Goal: Task Accomplishment & Management: Complete application form

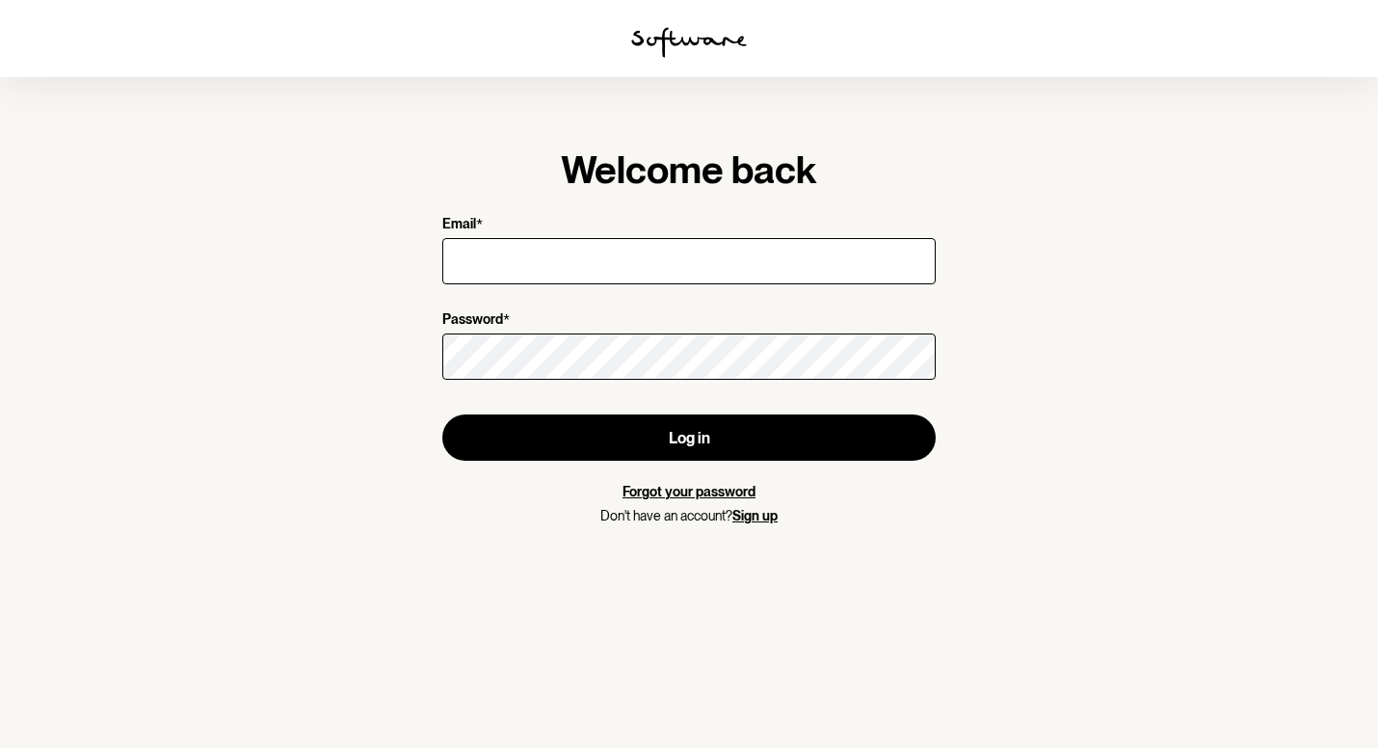
click at [554, 254] on input "Email *" at bounding box center [688, 261] width 493 height 46
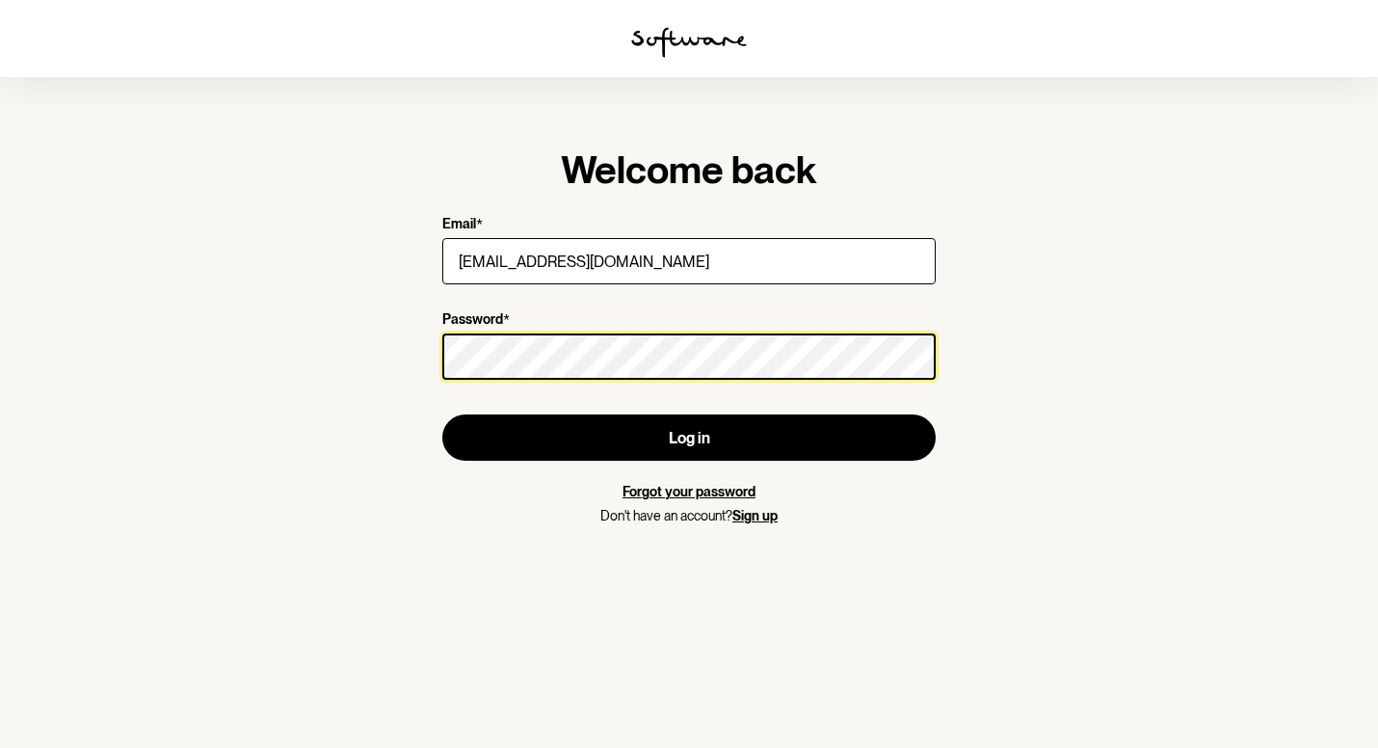
click at [689, 437] on button "Log in" at bounding box center [688, 437] width 493 height 46
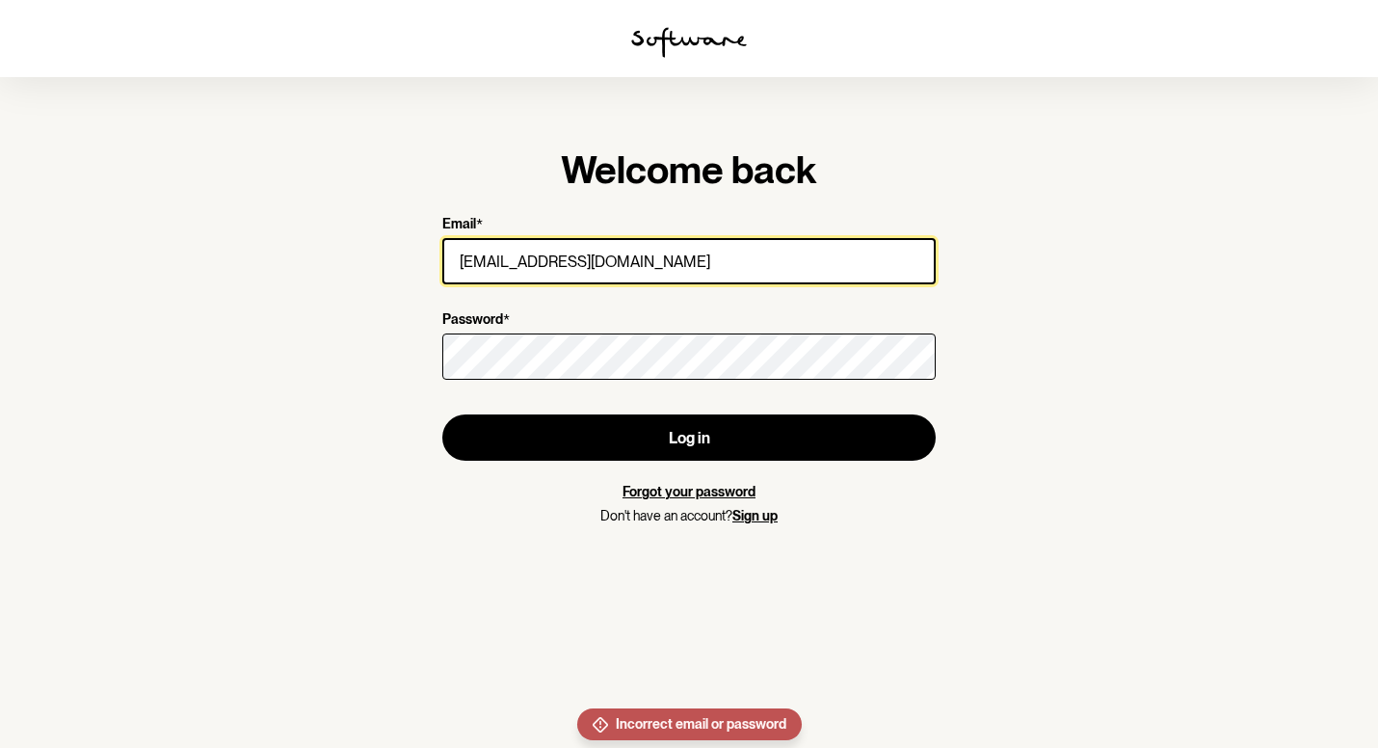
click at [490, 260] on input "[EMAIL_ADDRESS][DOMAIN_NAME]" at bounding box center [688, 261] width 493 height 46
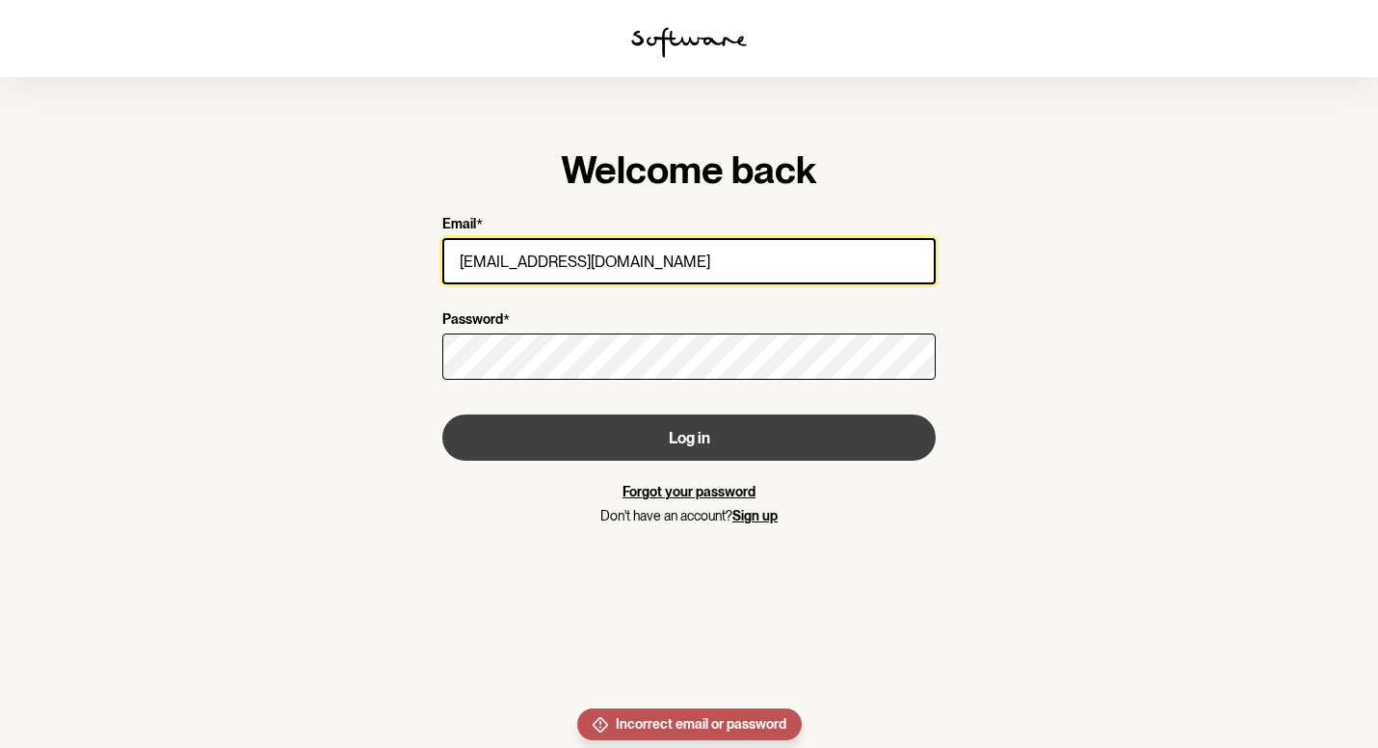
type input "[EMAIL_ADDRESS][DOMAIN_NAME]"
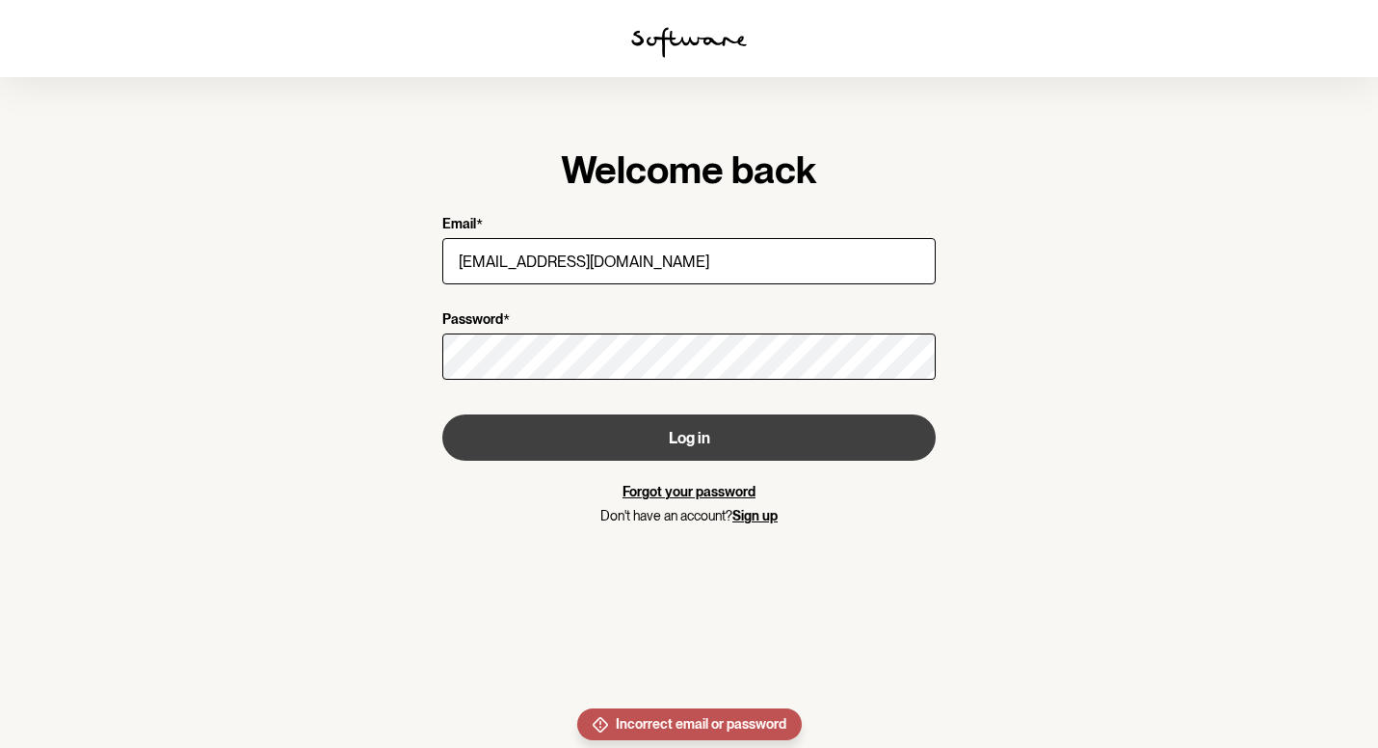
click at [696, 433] on button "Log in" at bounding box center [688, 437] width 493 height 46
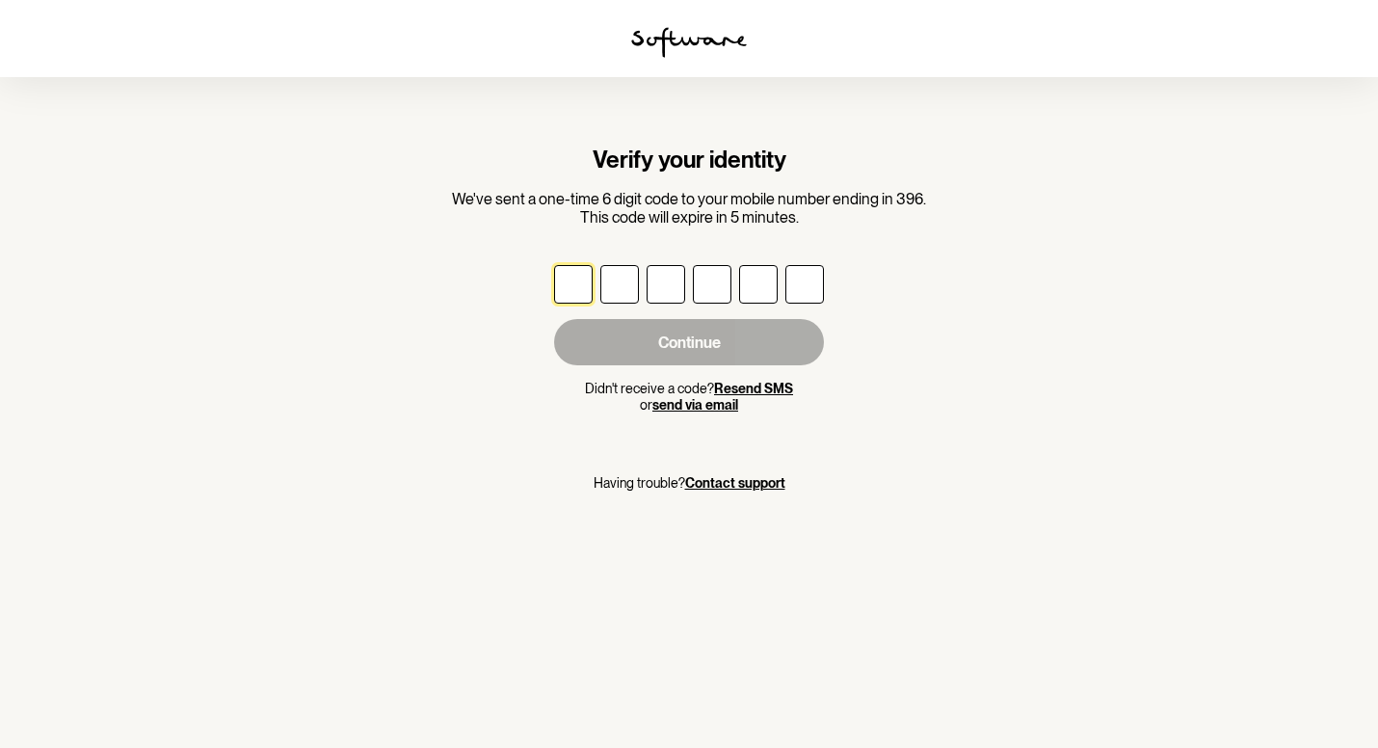
type input "7"
type input "3"
type input "7"
type input "0"
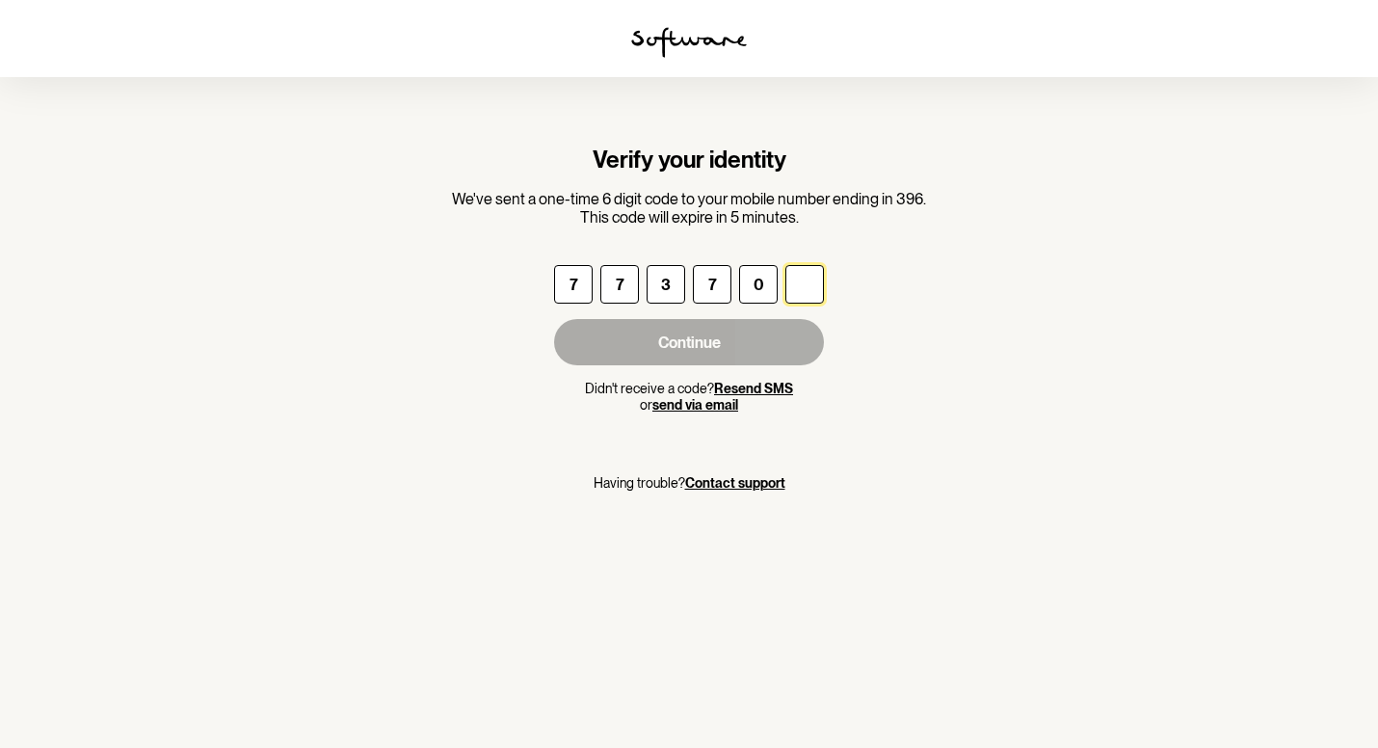
type input "1"
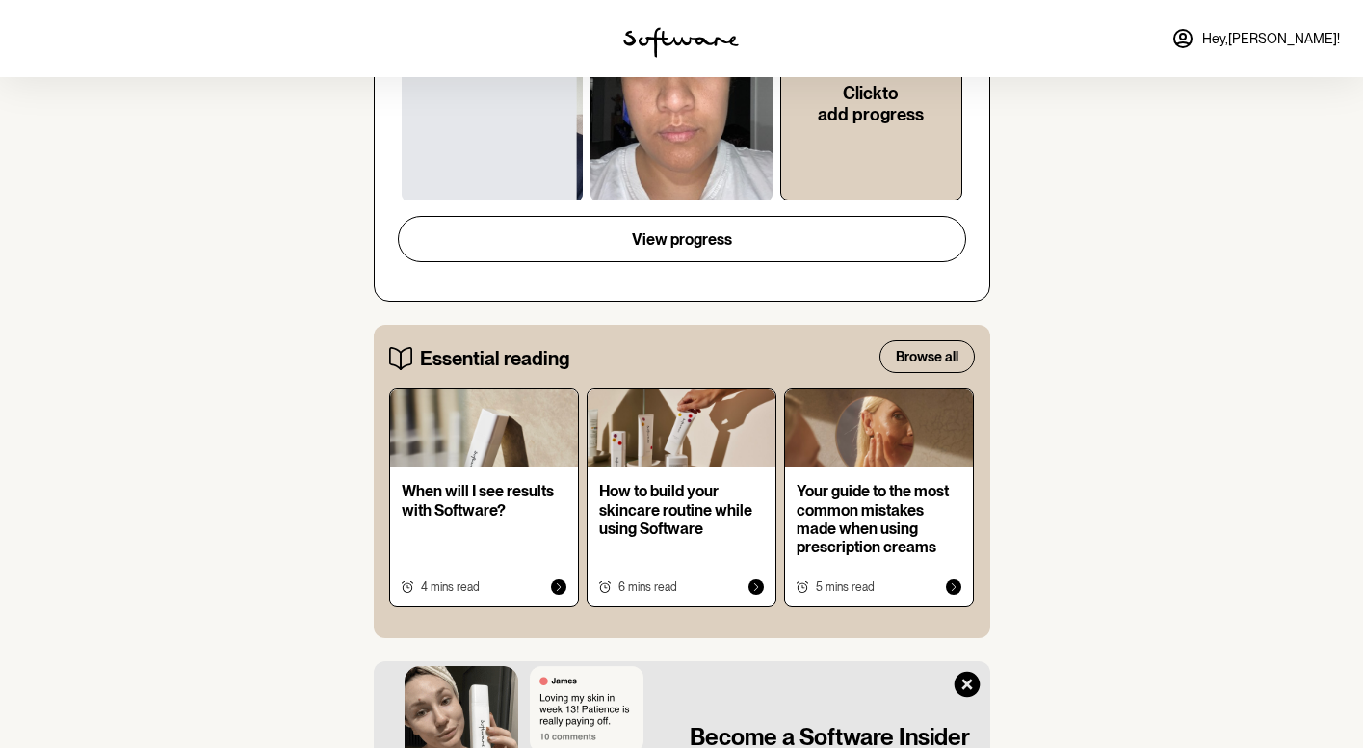
scroll to position [69, 0]
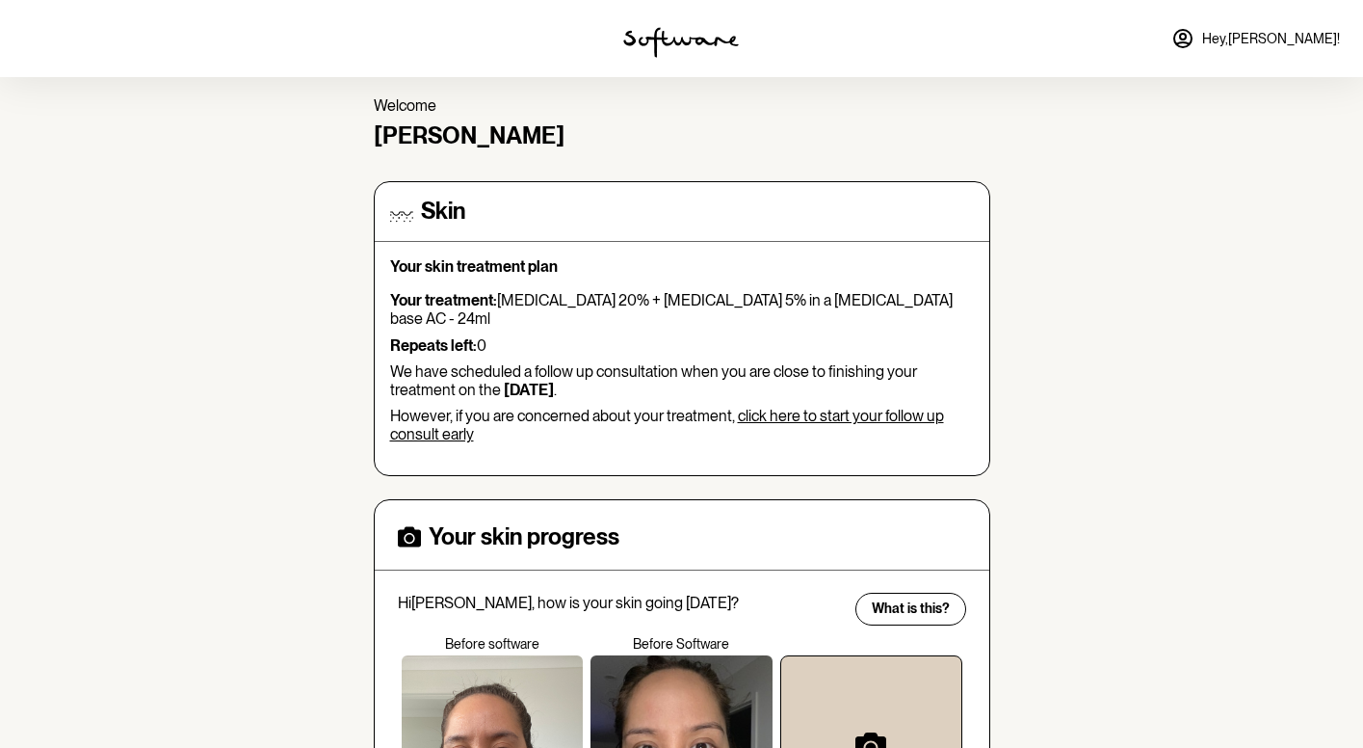
click at [830, 407] on link "click here to start your follow up consult early" at bounding box center [667, 425] width 554 height 37
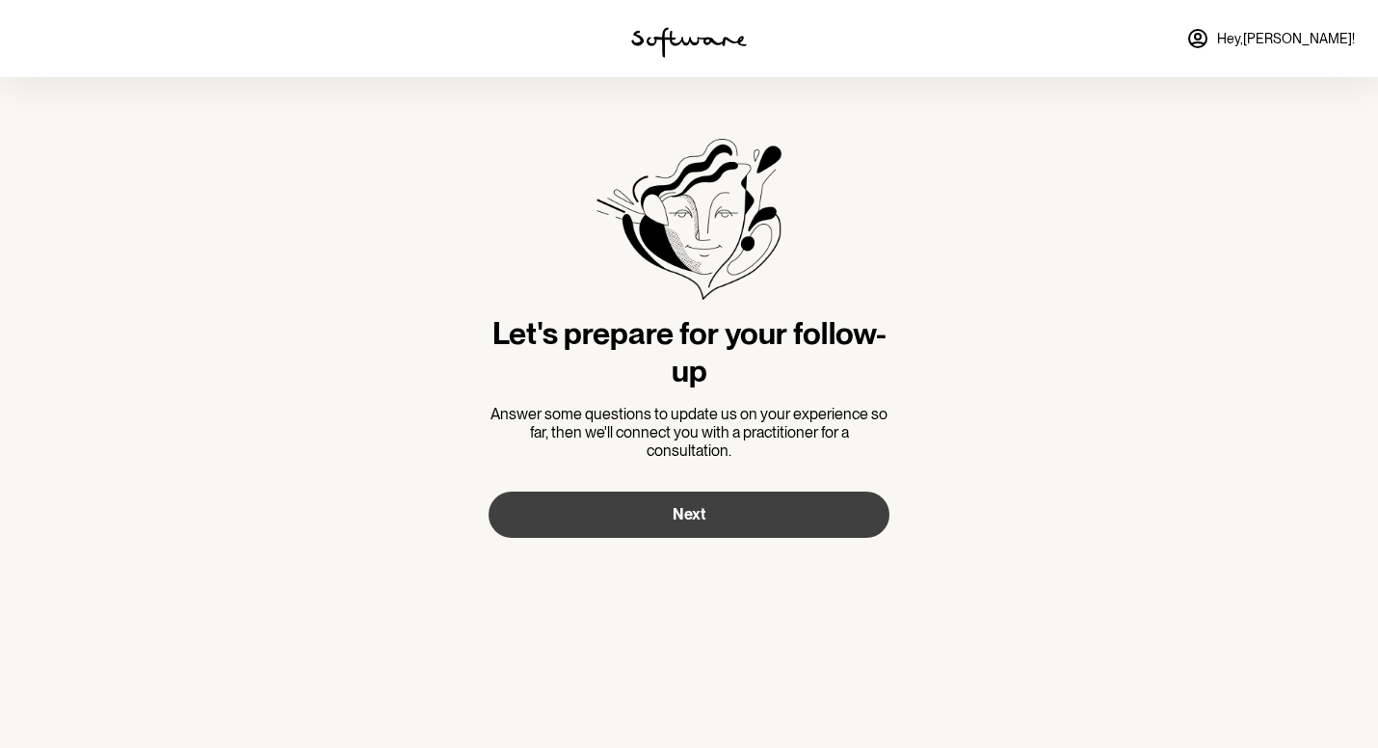
click at [766, 505] on button "Next" at bounding box center [688, 514] width 401 height 46
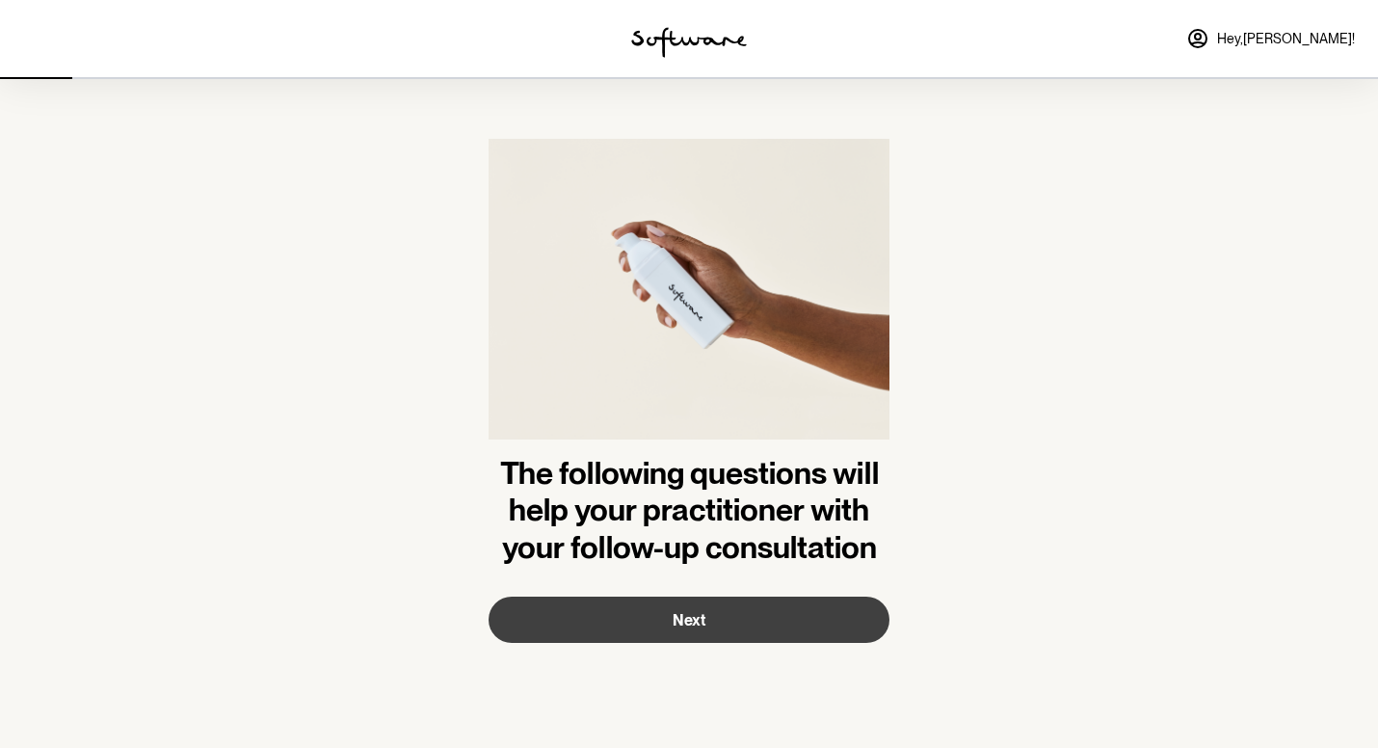
click at [758, 618] on button "Next" at bounding box center [688, 619] width 401 height 46
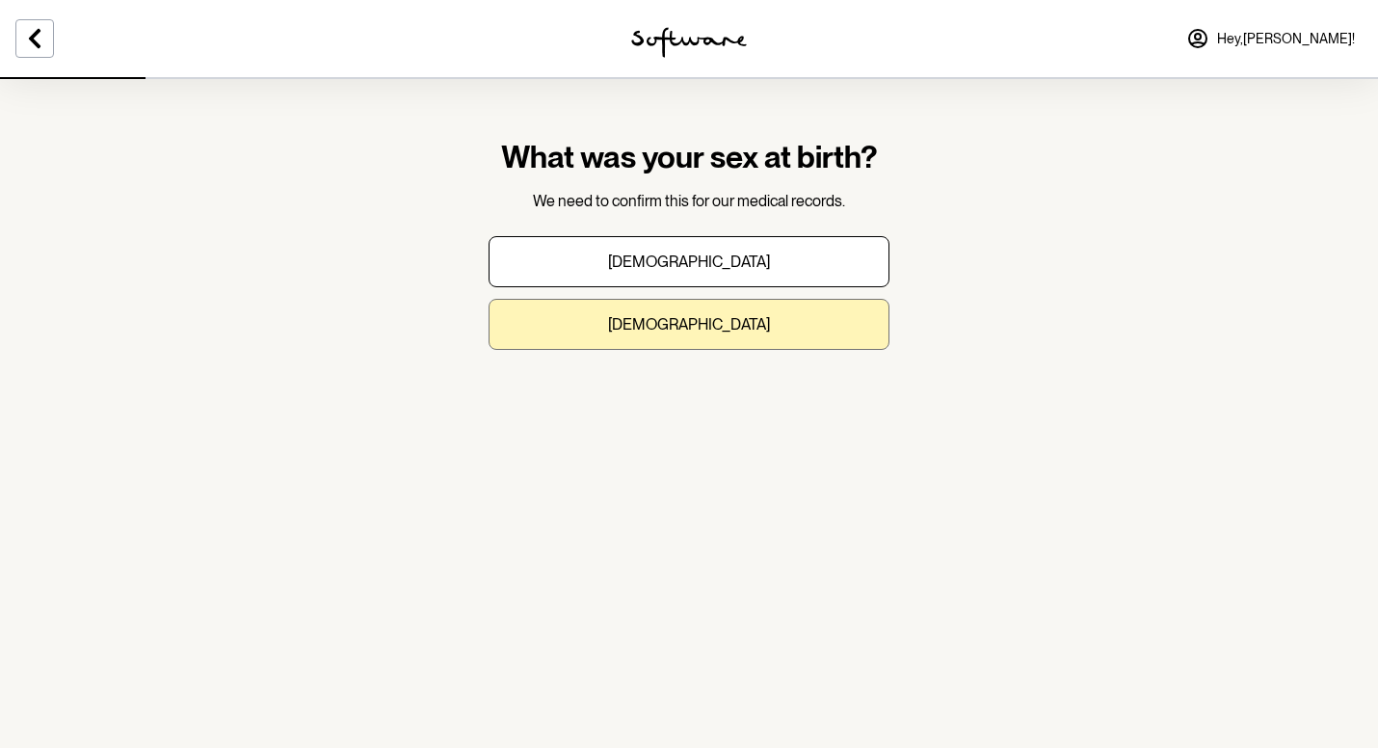
click at [819, 328] on button "[DEMOGRAPHIC_DATA]" at bounding box center [688, 324] width 401 height 51
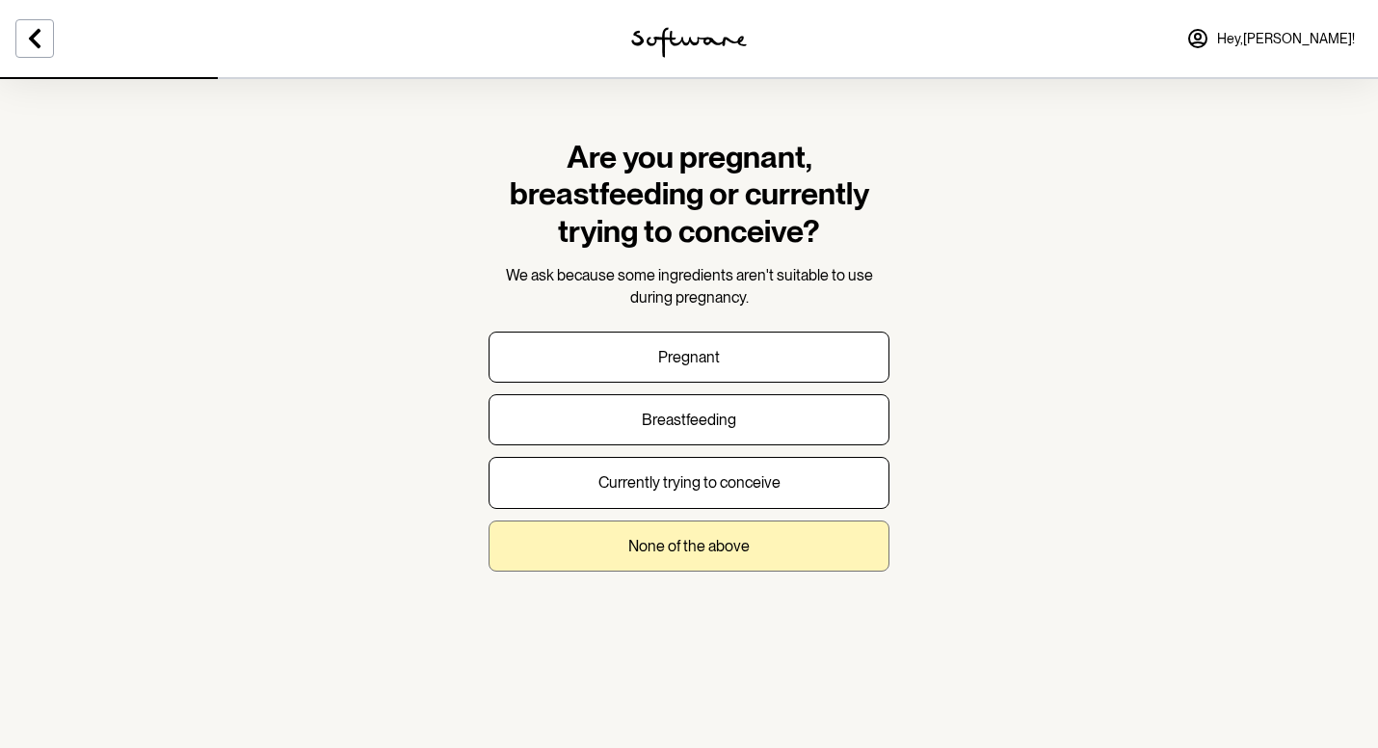
click at [761, 524] on button "None of the above" at bounding box center [688, 545] width 401 height 51
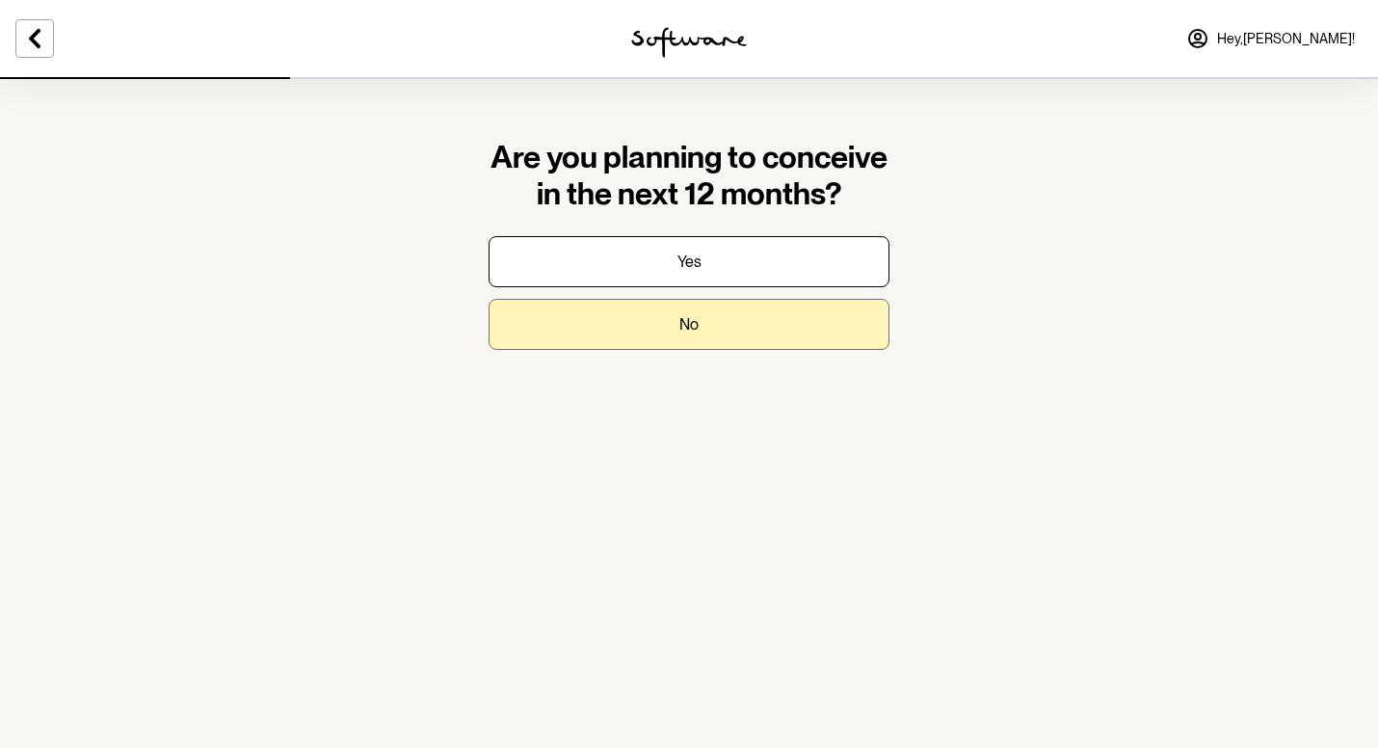
click at [760, 334] on button "No" at bounding box center [688, 324] width 401 height 51
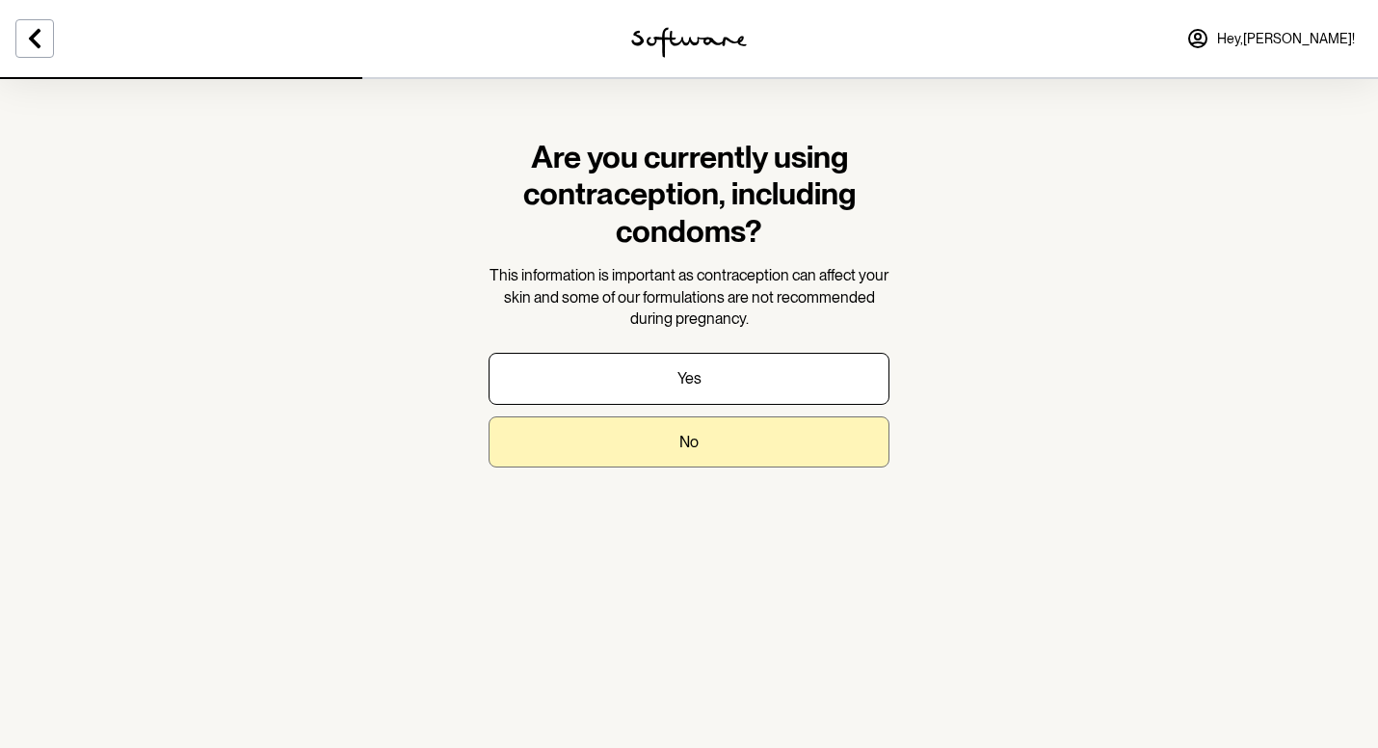
click at [767, 448] on button "No" at bounding box center [688, 441] width 401 height 51
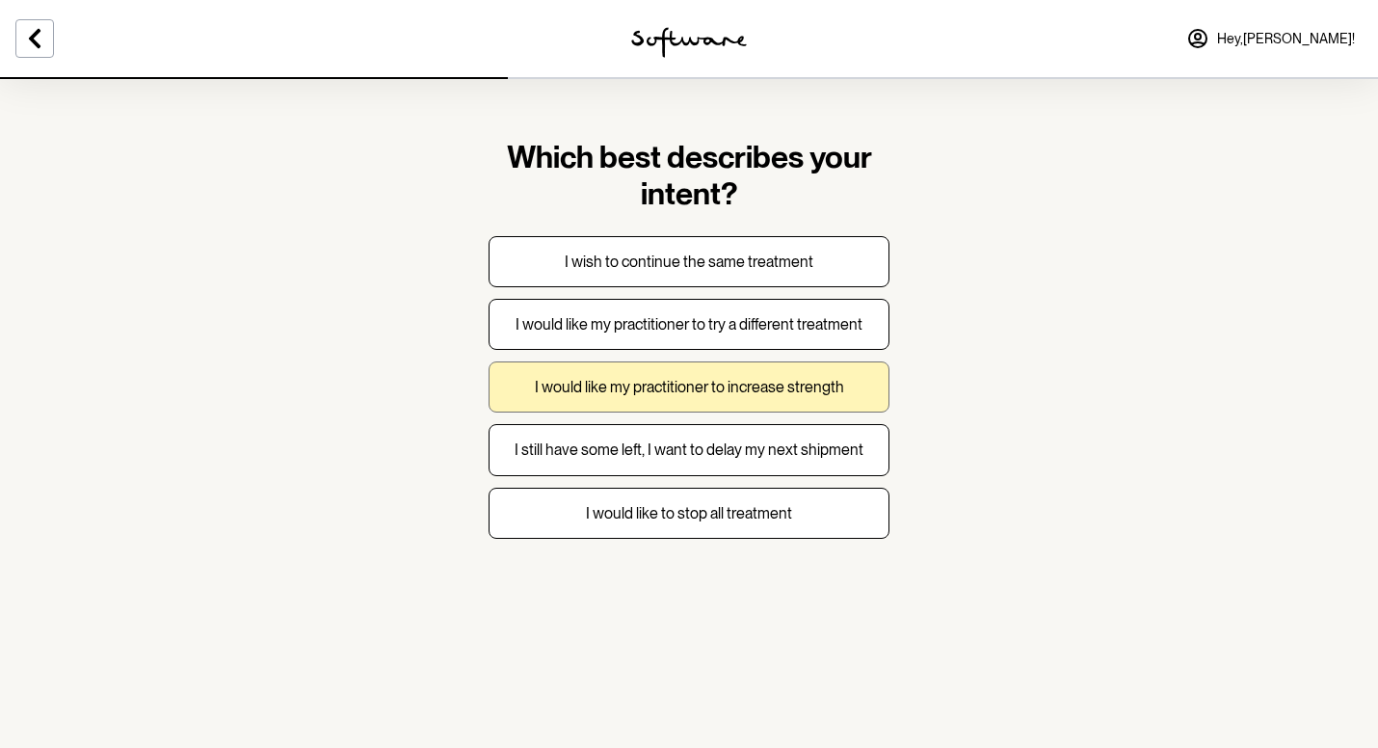
click at [805, 394] on p "I would like my practitioner to increase strength" at bounding box center [689, 387] width 309 height 18
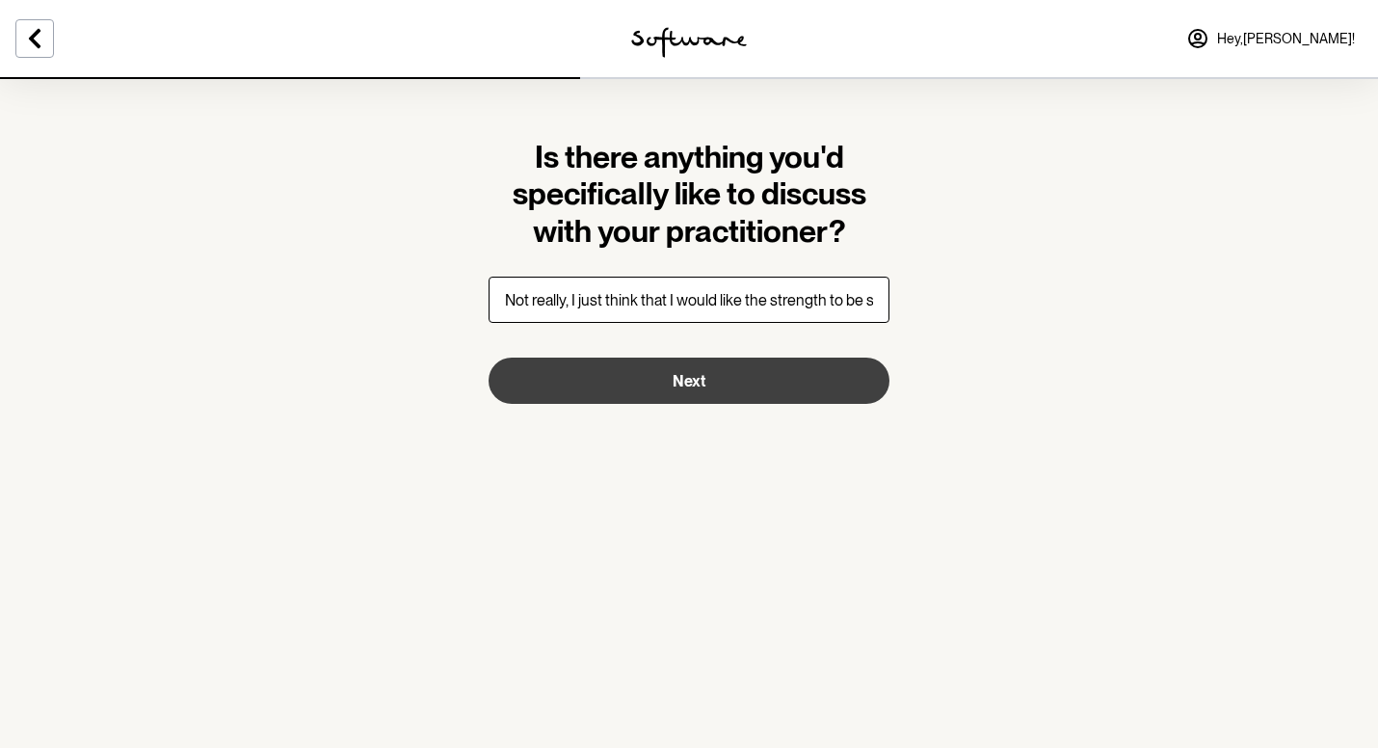
type input "Not really, I just think that I would like the strength to be stronger."
click at [715, 386] on button "Next" at bounding box center [688, 380] width 401 height 46
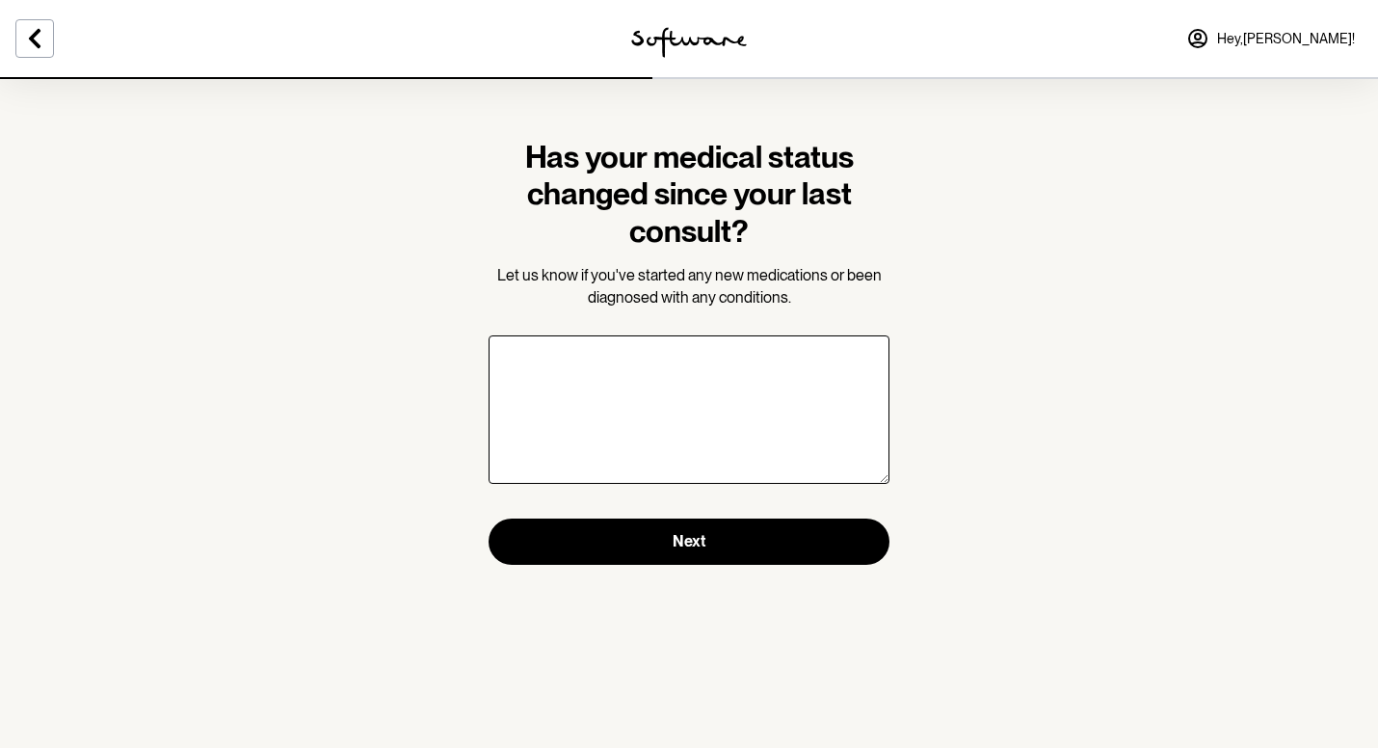
click at [731, 376] on textarea "Has your medical status changed since your last consult?" at bounding box center [688, 409] width 401 height 148
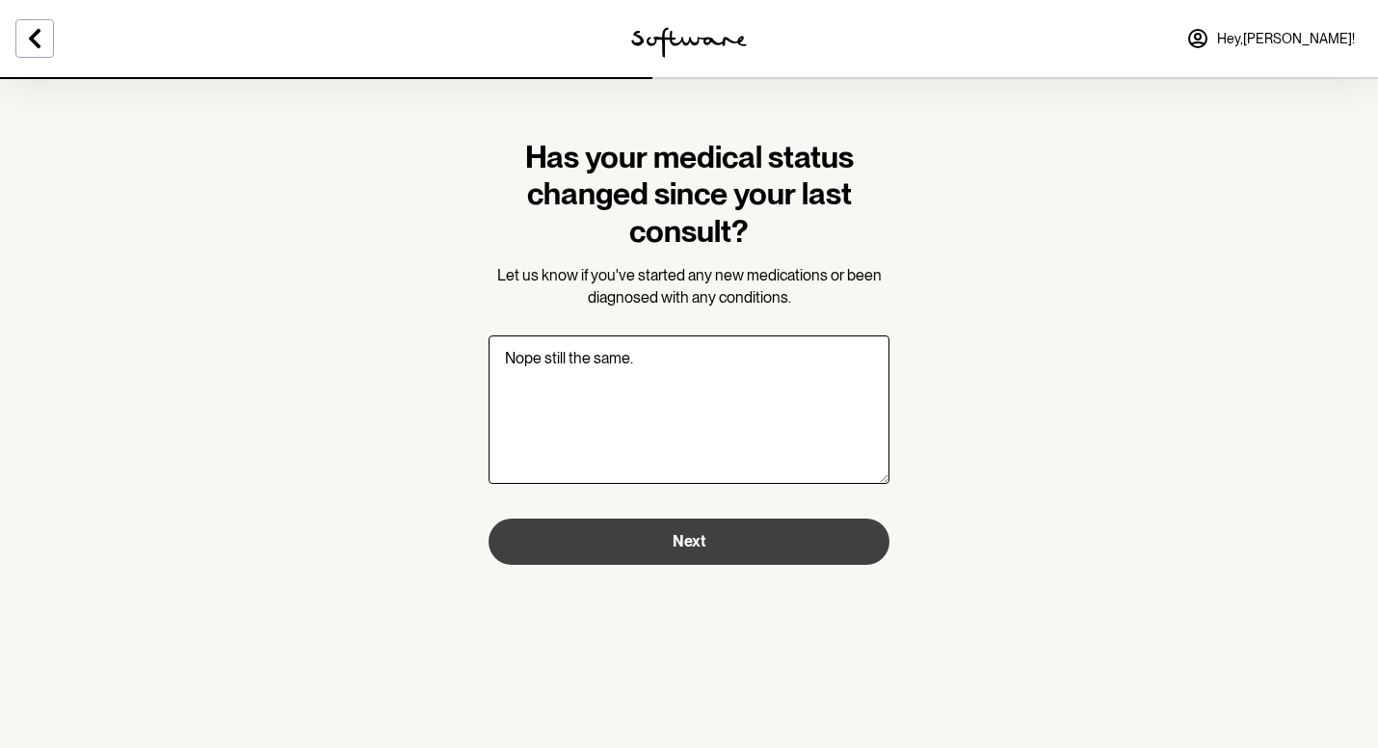
type textarea "Nope still the same."
click at [738, 518] on button "Next" at bounding box center [688, 541] width 401 height 46
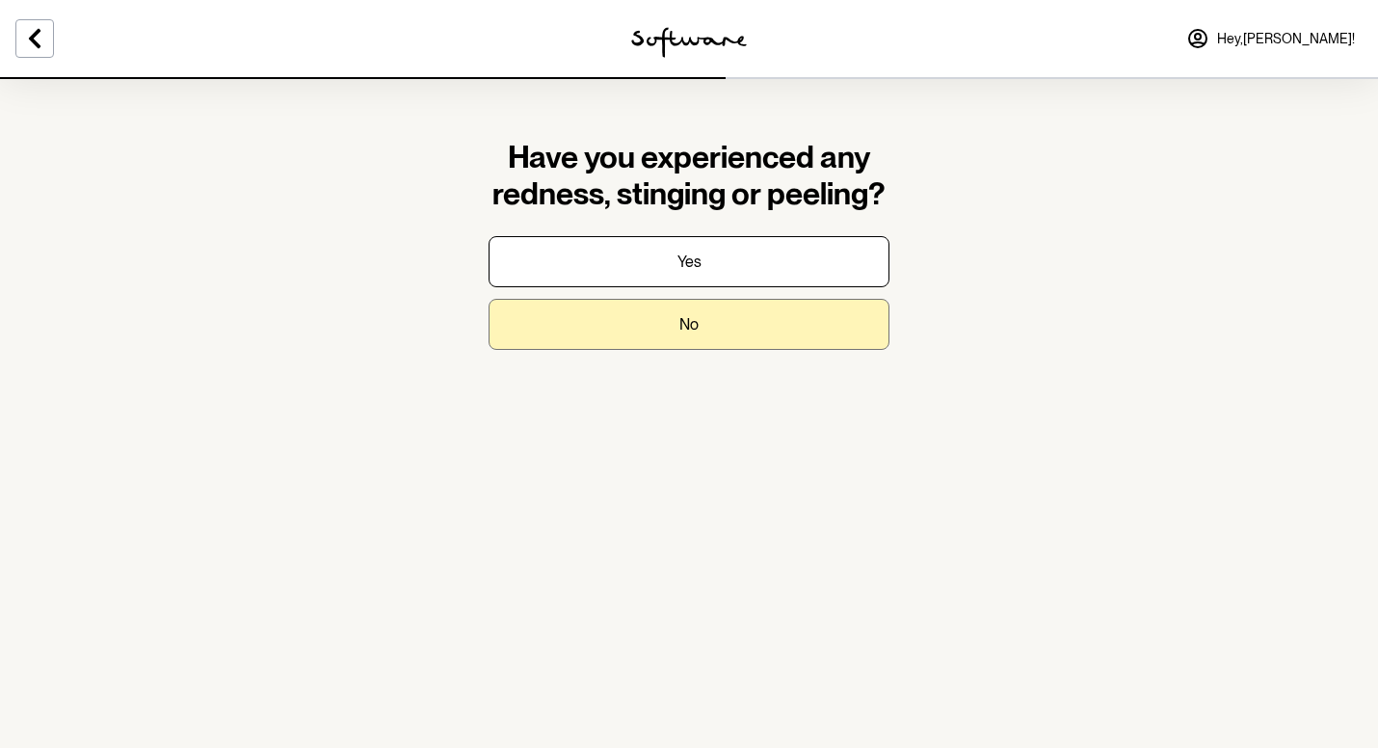
click at [804, 331] on button "No" at bounding box center [688, 324] width 401 height 51
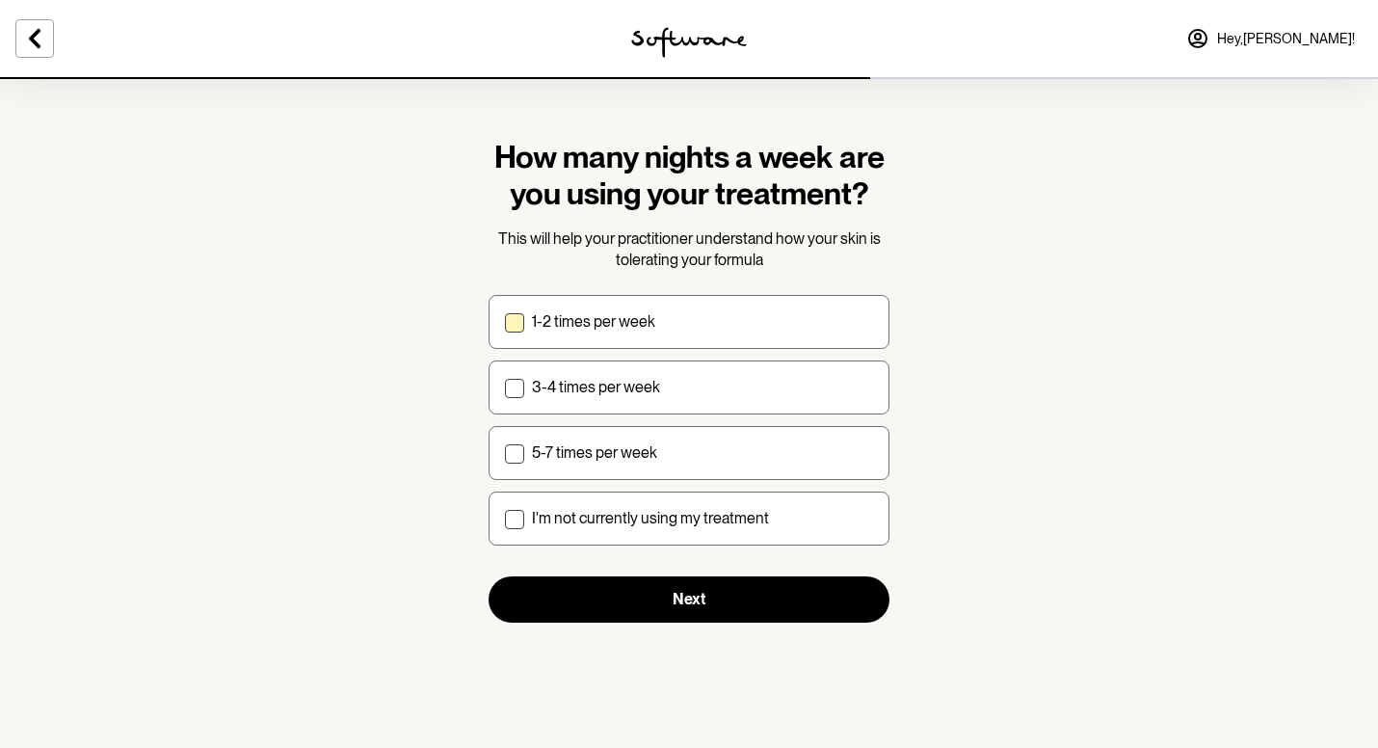
click at [750, 324] on div "1-2 times per week" at bounding box center [702, 321] width 341 height 18
click at [505, 322] on input "1-2 times per week" at bounding box center [504, 321] width 1 height 1
checkbox input "true"
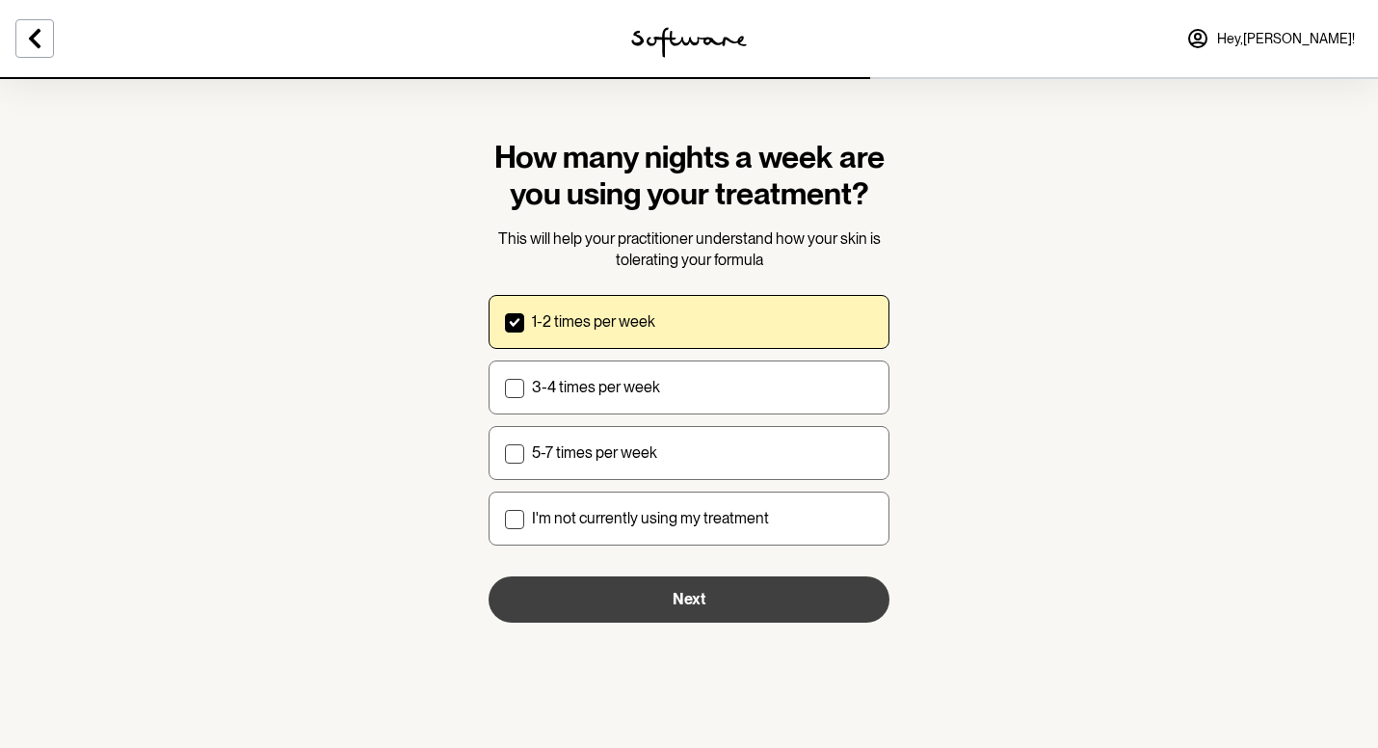
click at [787, 601] on button "Next" at bounding box center [688, 599] width 401 height 46
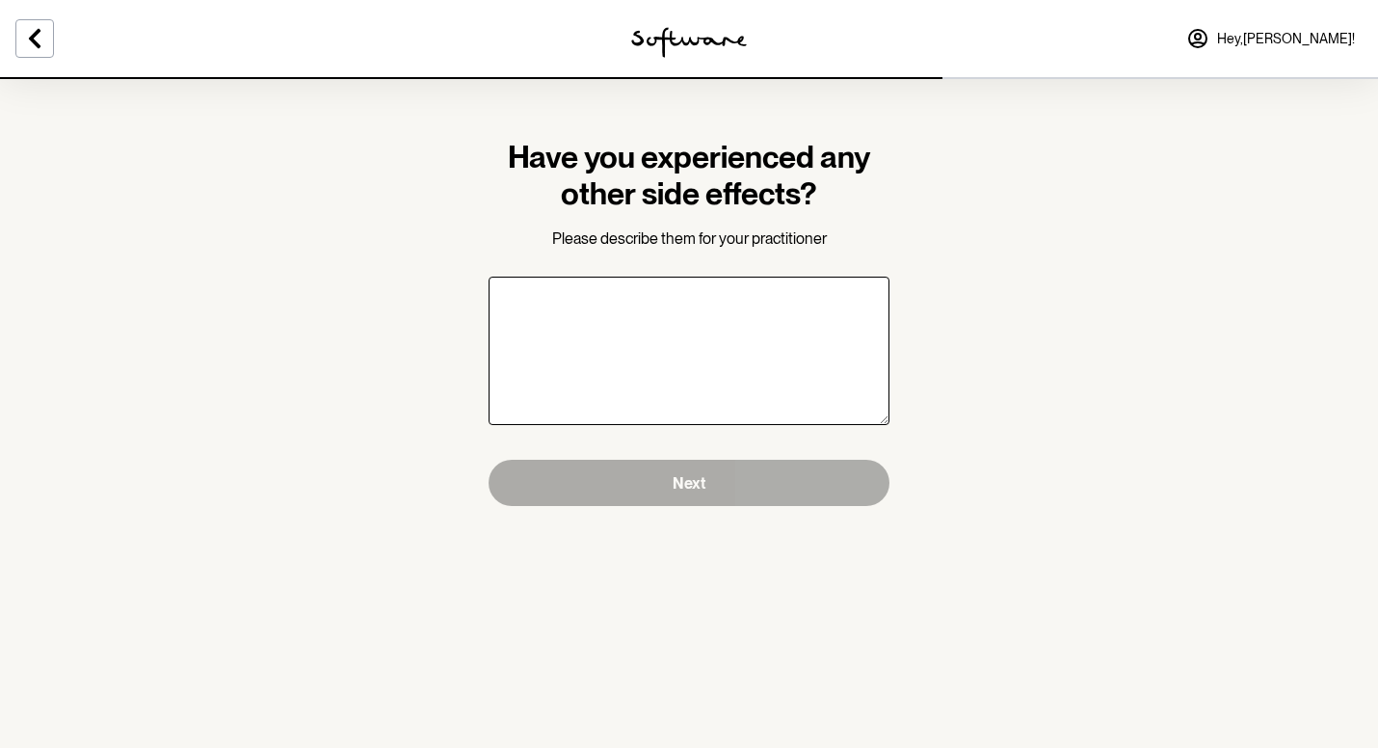
click at [709, 370] on textarea "Have you experienced any other side effects?" at bounding box center [688, 351] width 401 height 148
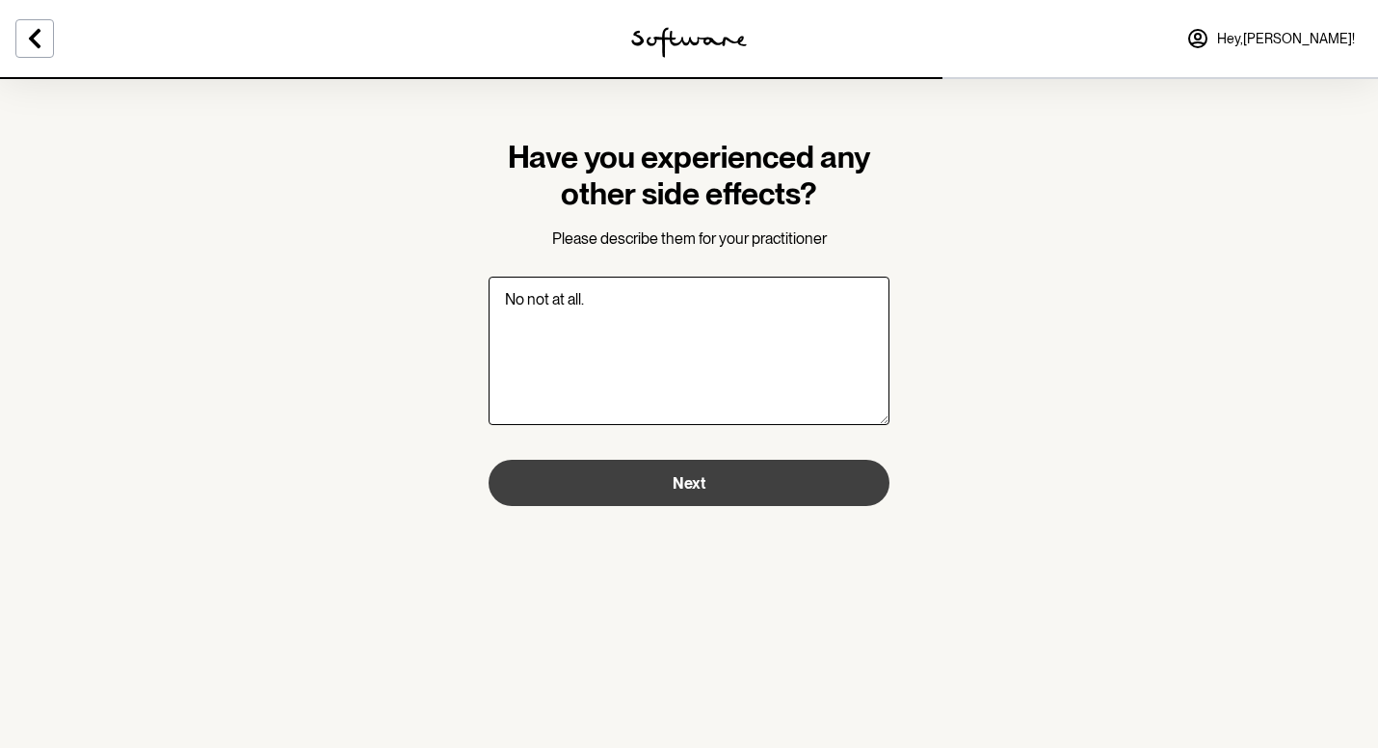
type textarea "No not at all."
click at [709, 501] on button "Next" at bounding box center [688, 483] width 401 height 46
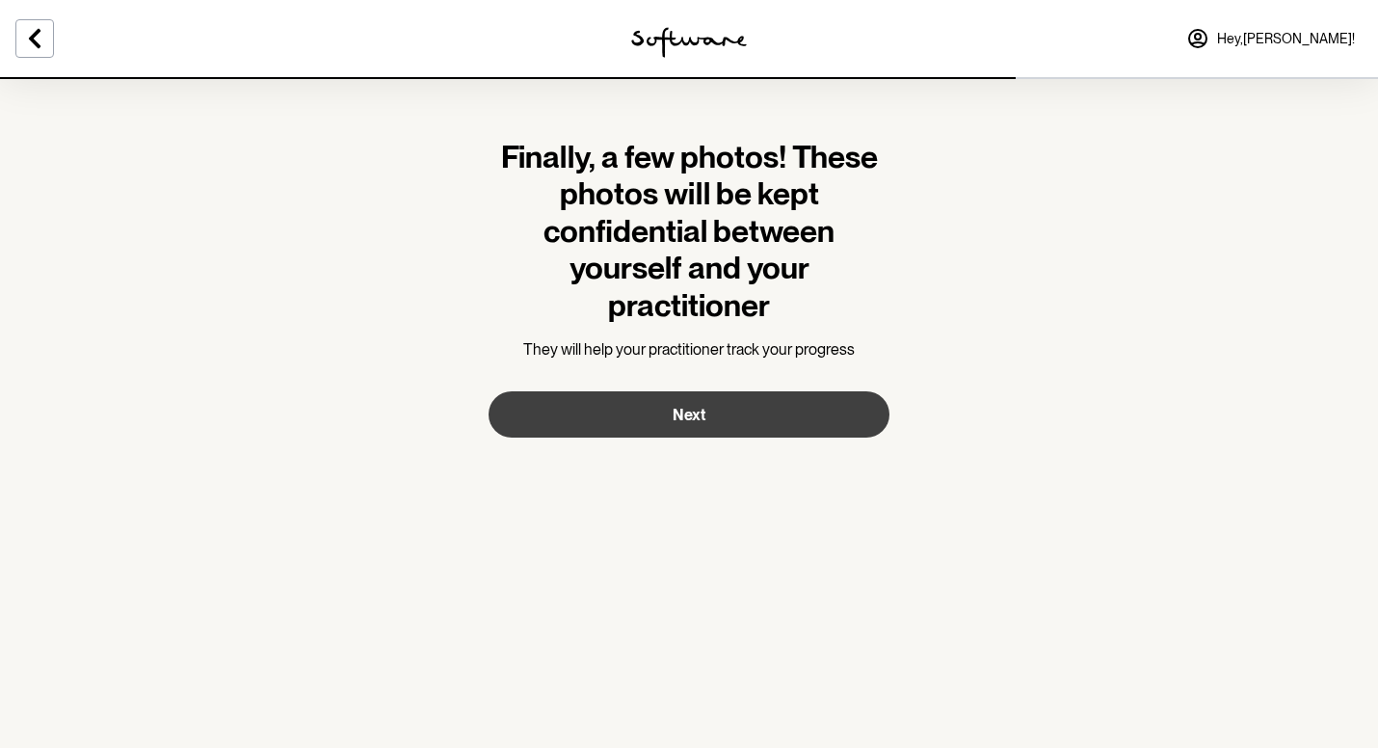
click at [703, 418] on span "Next" at bounding box center [688, 415] width 33 height 18
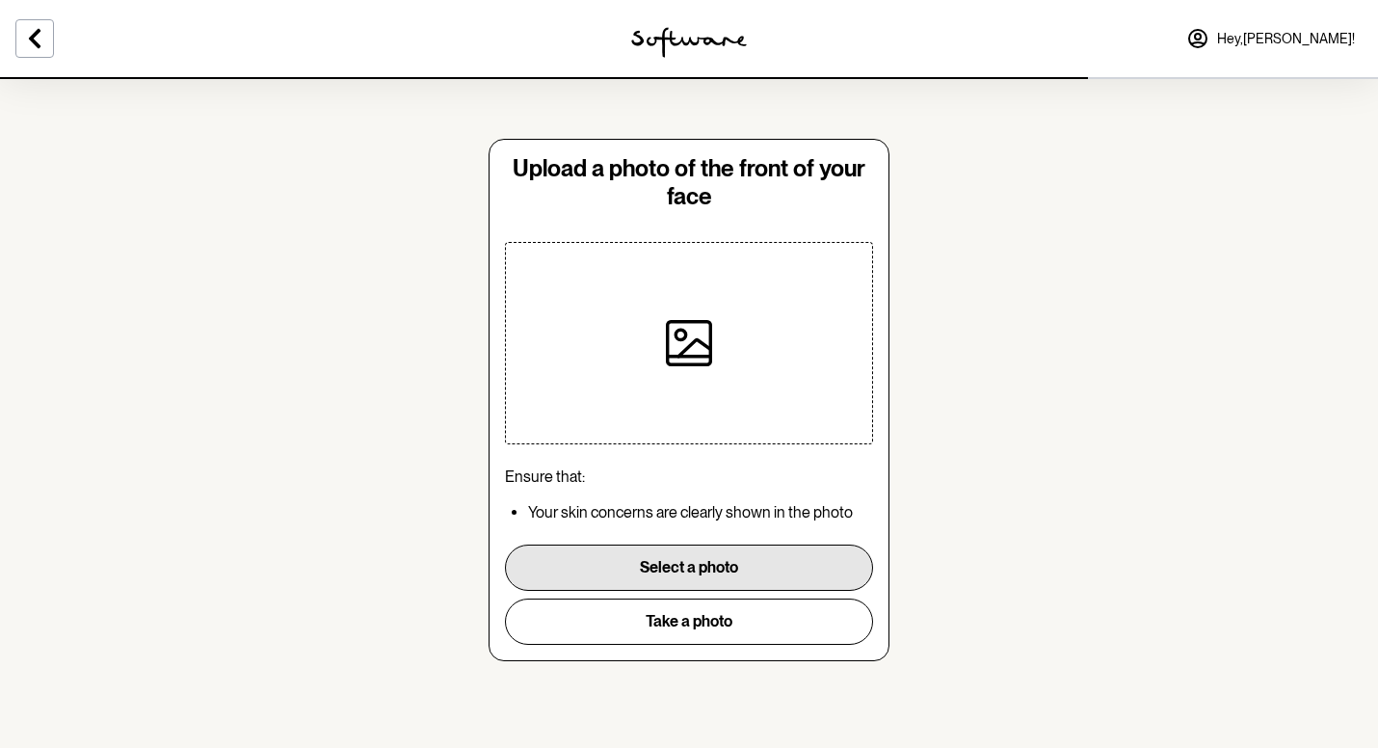
click at [783, 560] on button "Select a photo" at bounding box center [689, 567] width 368 height 46
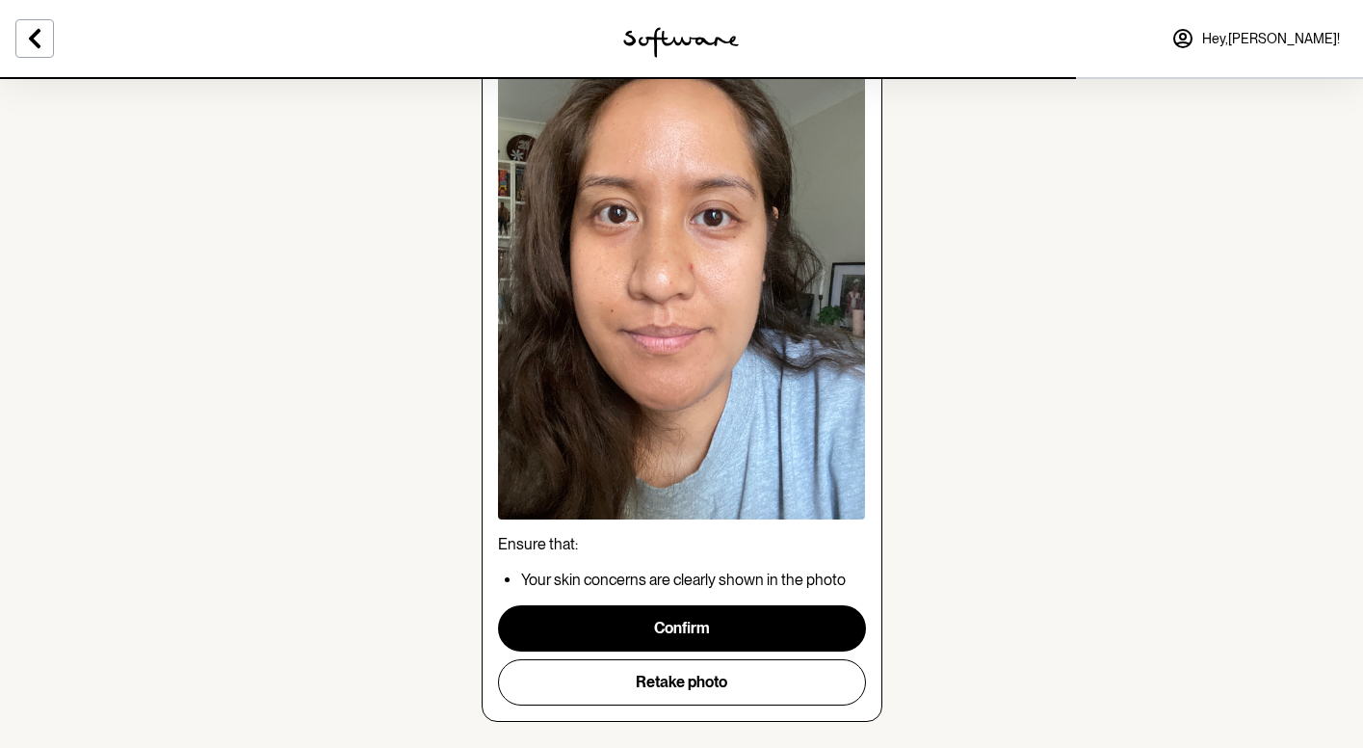
scroll to position [206, 0]
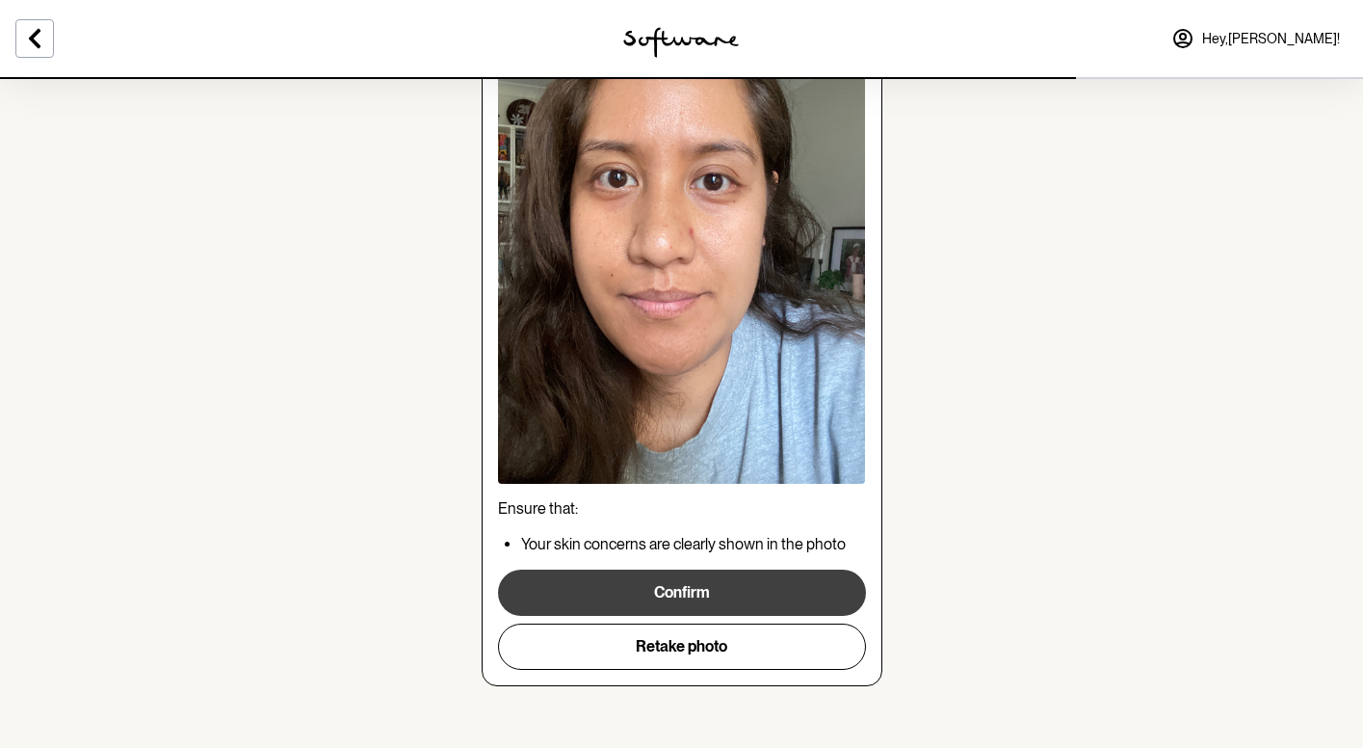
click at [689, 593] on button "Confirm" at bounding box center [682, 592] width 368 height 46
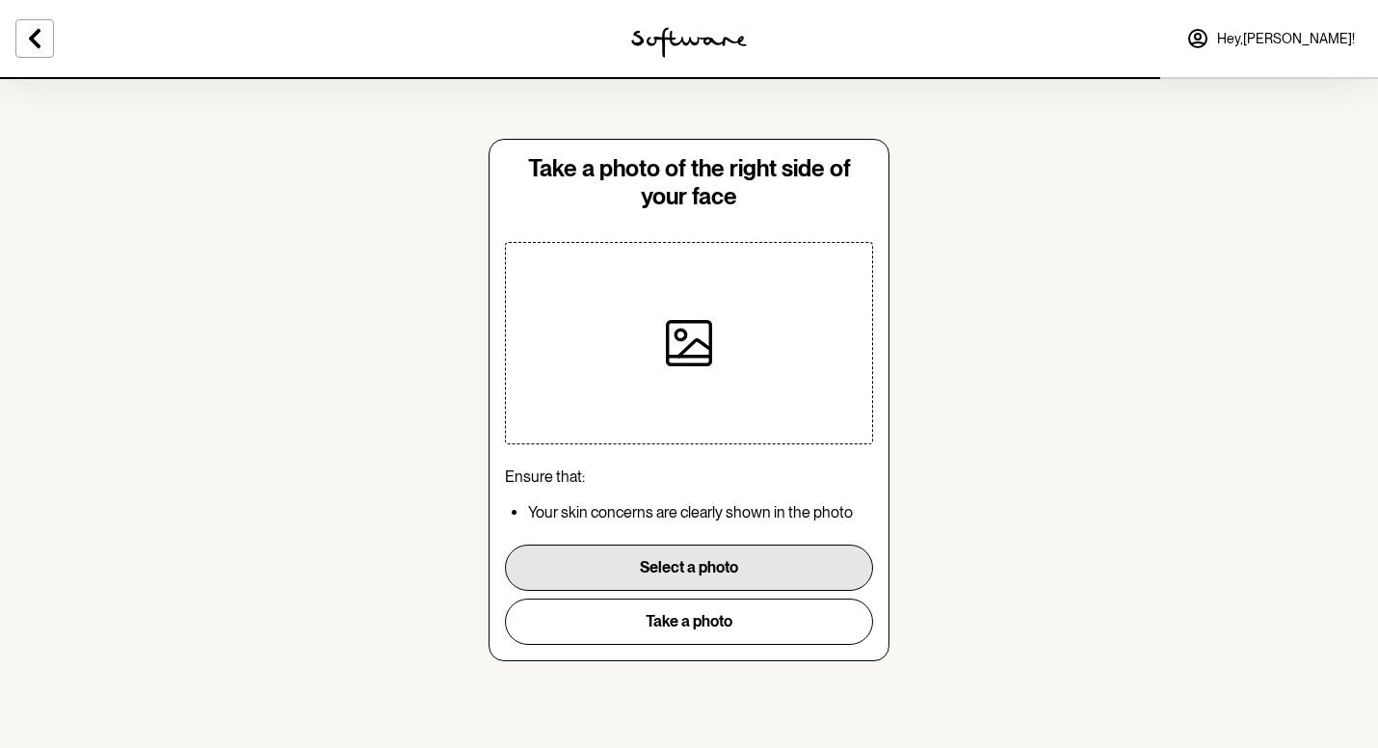
click at [735, 562] on button "Select a photo" at bounding box center [689, 567] width 368 height 46
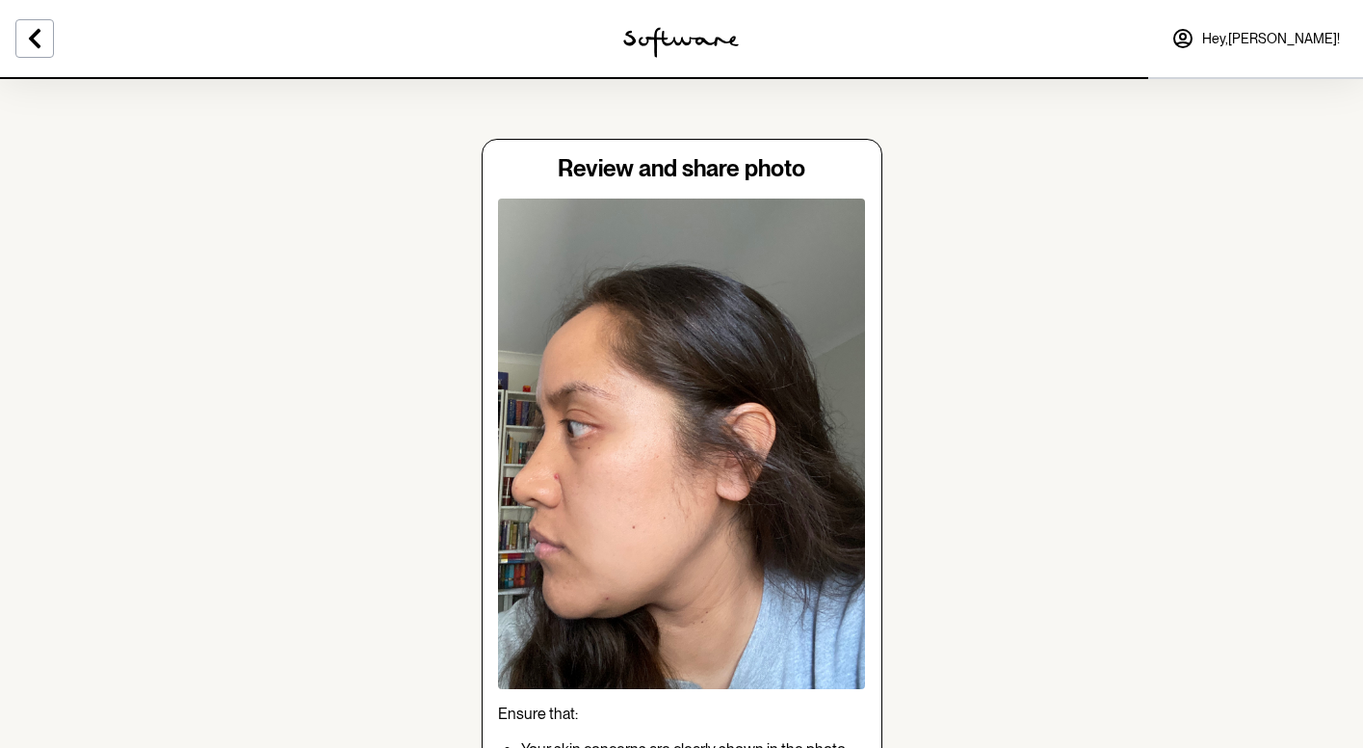
scroll to position [162, 0]
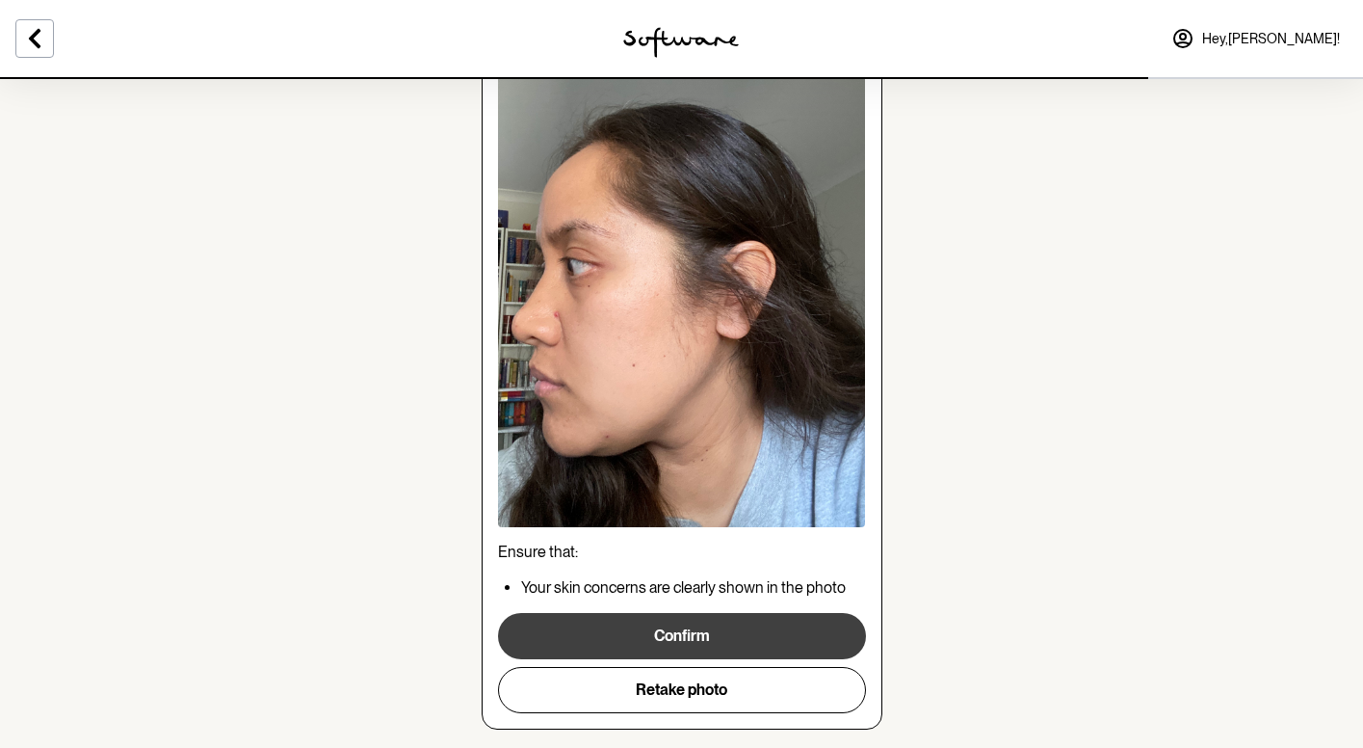
click at [756, 629] on button "Confirm" at bounding box center [682, 636] width 368 height 46
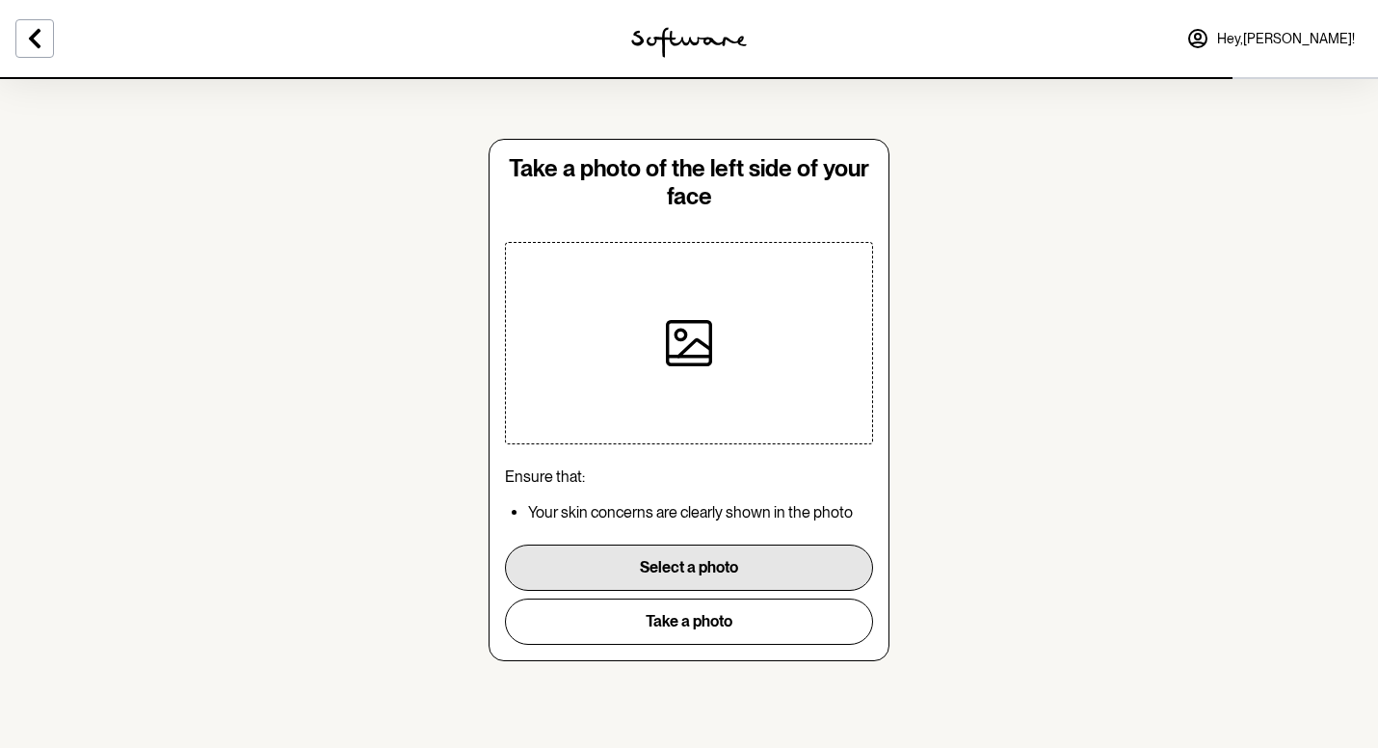
click at [819, 576] on button "Select a photo" at bounding box center [689, 567] width 368 height 46
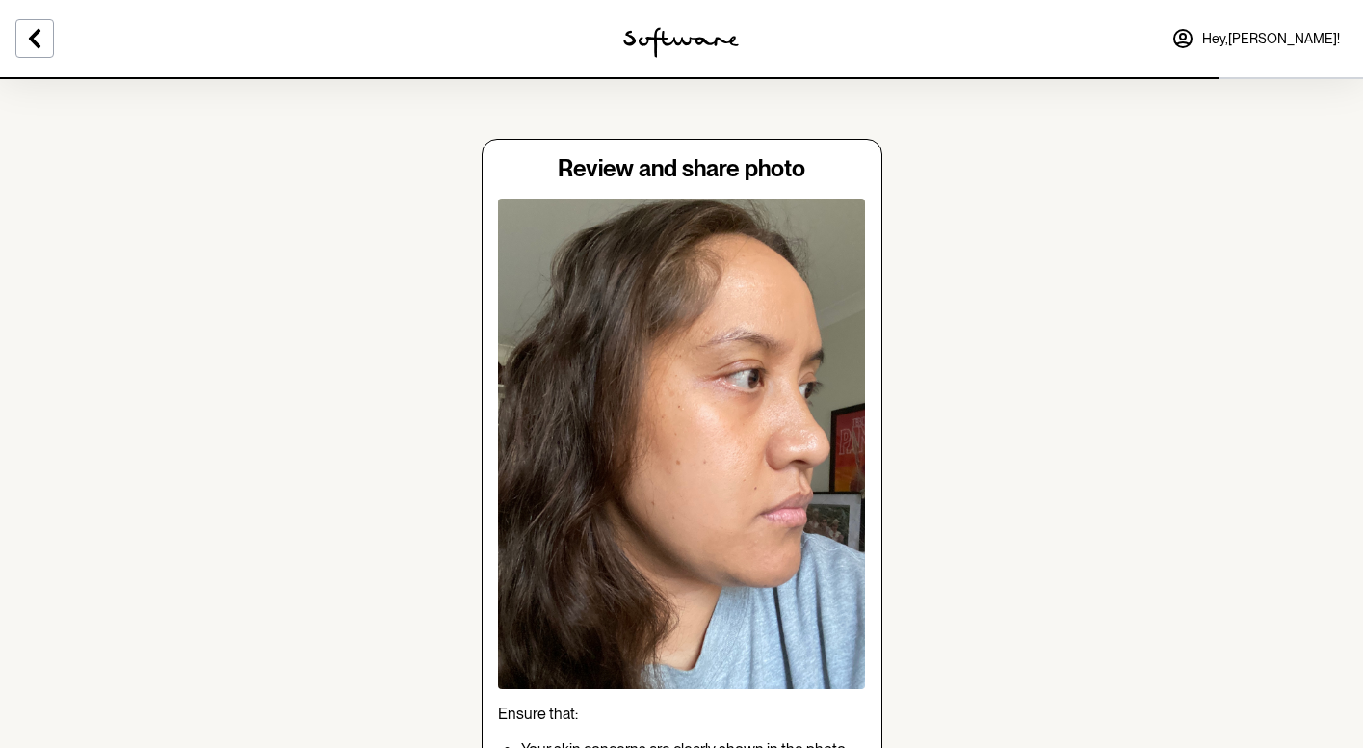
scroll to position [206, 0]
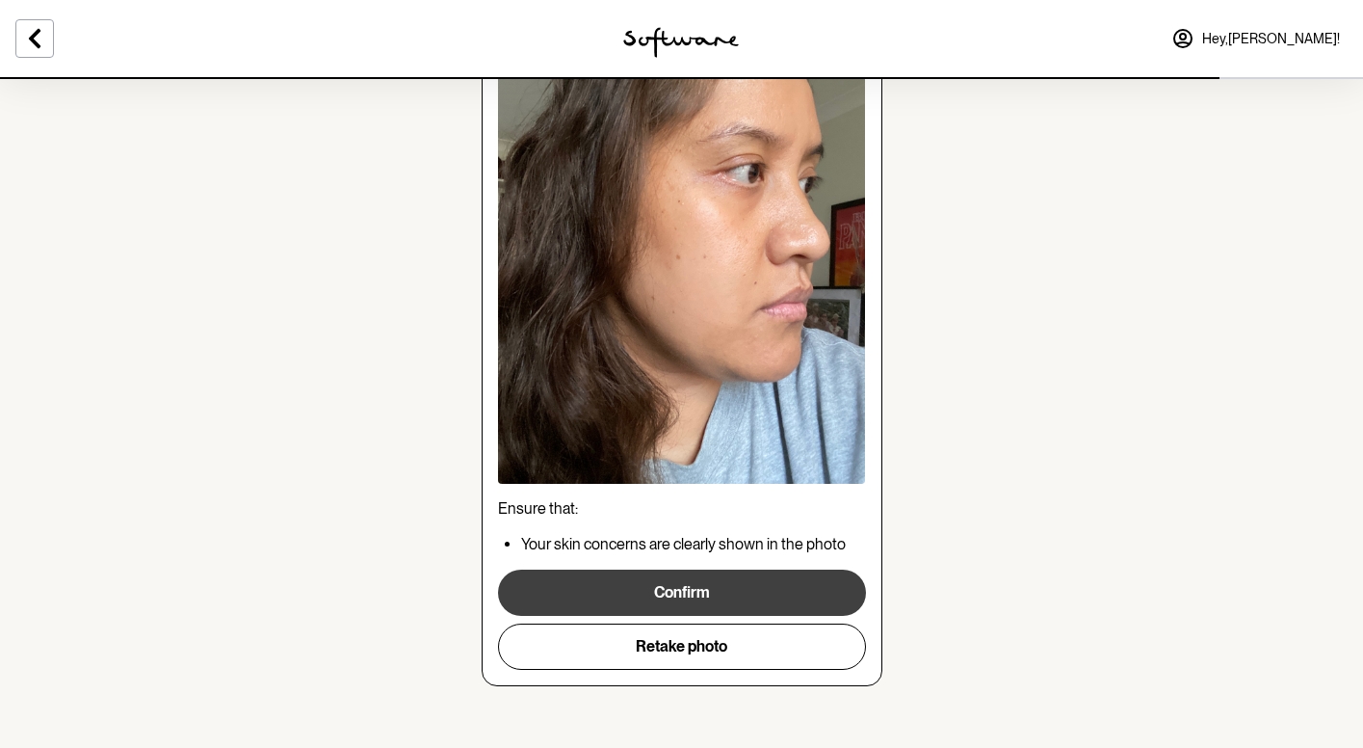
click at [749, 588] on button "Confirm" at bounding box center [682, 592] width 368 height 46
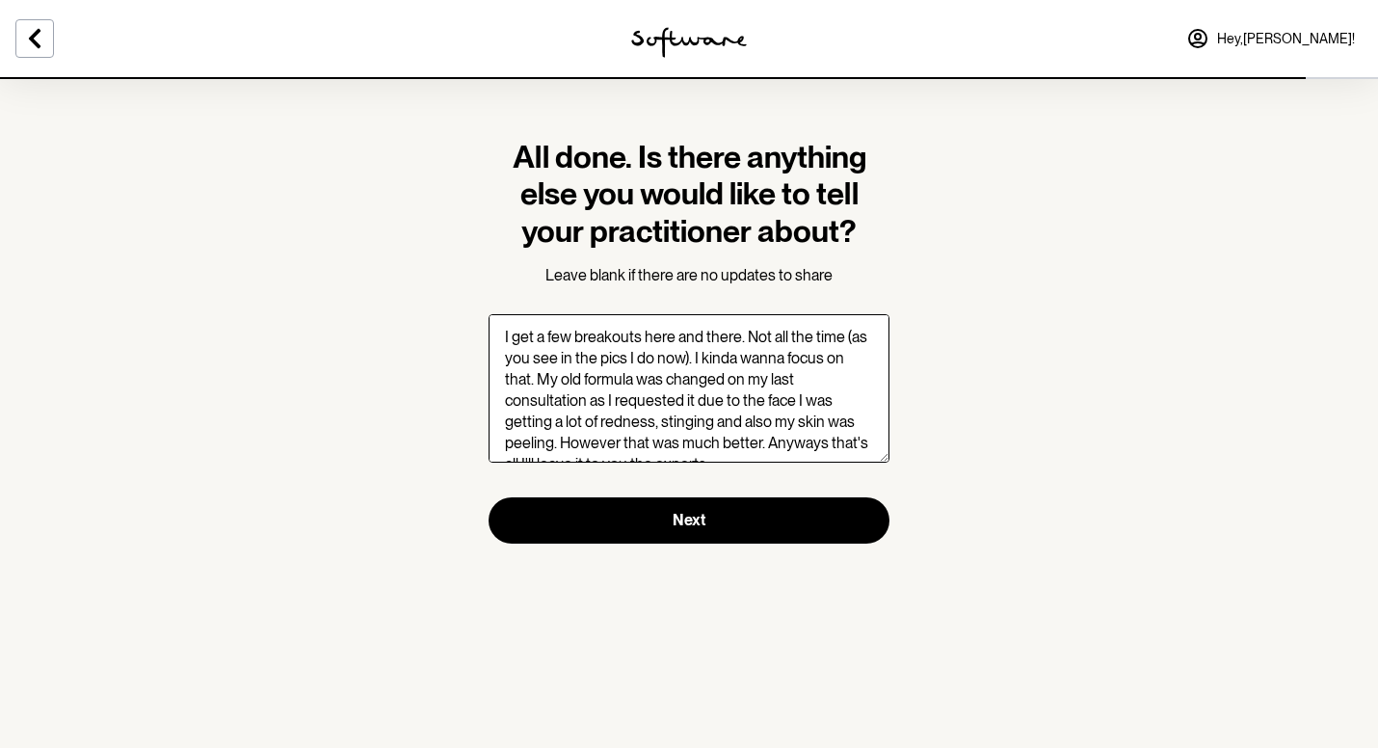
click at [766, 402] on textarea "I get a few breakouts here and there. Not all the time (as you see in the pics …" at bounding box center [688, 388] width 401 height 148
drag, startPoint x: 794, startPoint y: 403, endPoint x: 745, endPoint y: 401, distance: 49.2
click at [745, 401] on textarea "I get a few breakouts here and there. Not all the time (as you see in the pics …" at bounding box center [688, 388] width 401 height 148
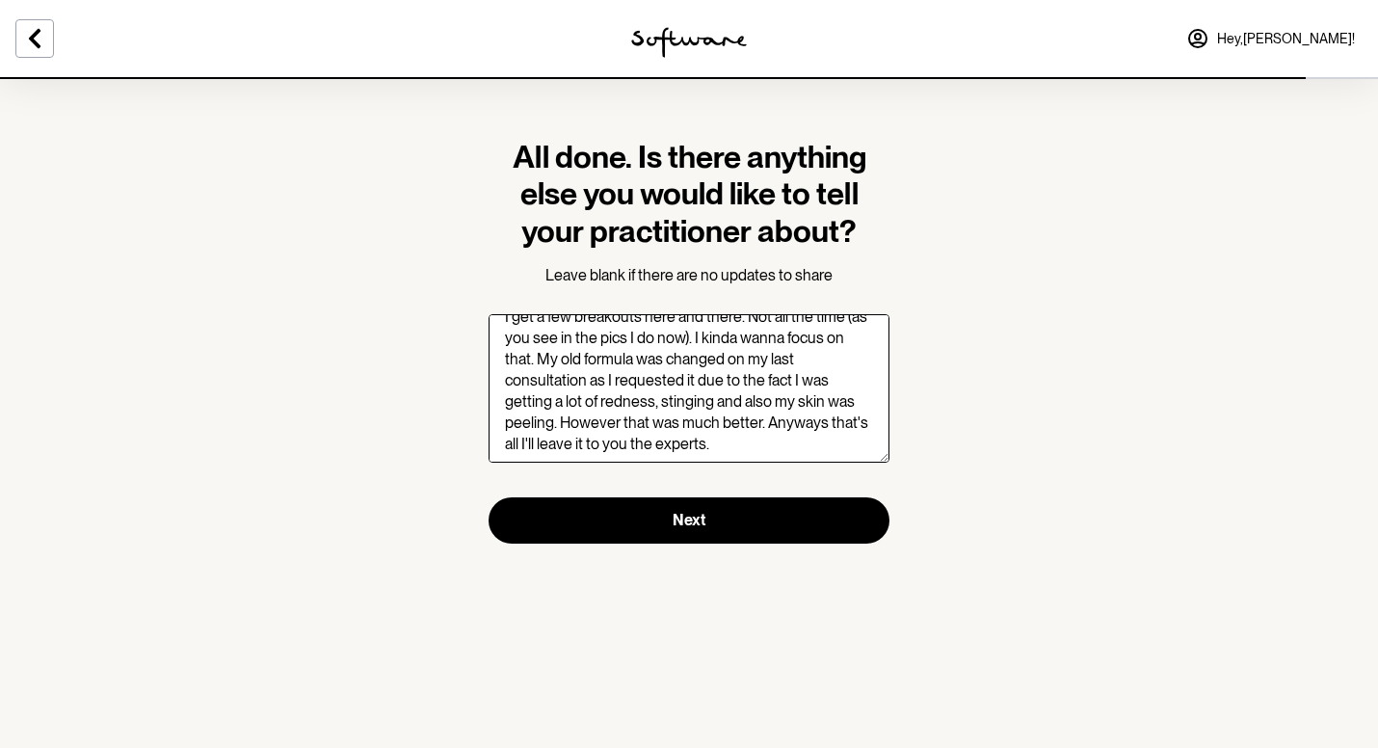
drag, startPoint x: 763, startPoint y: 422, endPoint x: 567, endPoint y: 412, distance: 195.8
click at [567, 412] on textarea "I get a few breakouts here and there. Not all the time (as you see in the pics …" at bounding box center [688, 388] width 401 height 148
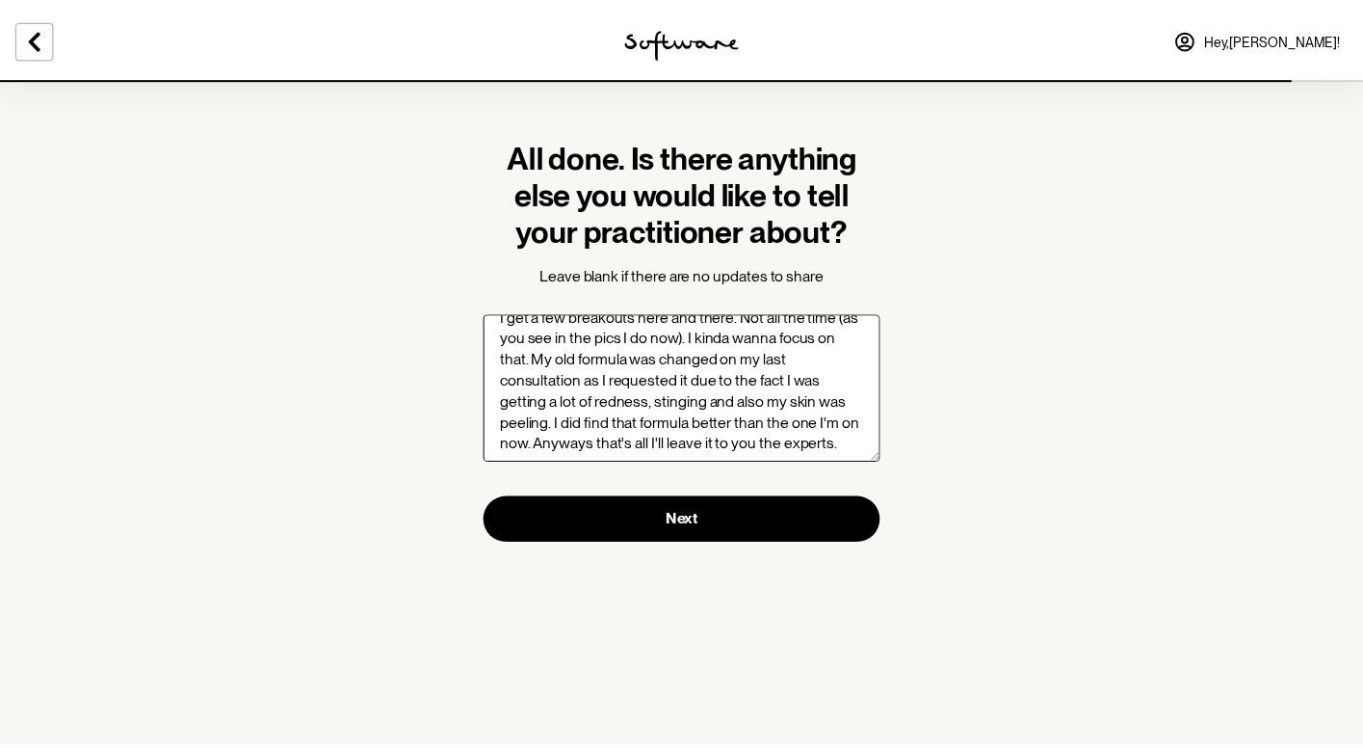
scroll to position [42, 0]
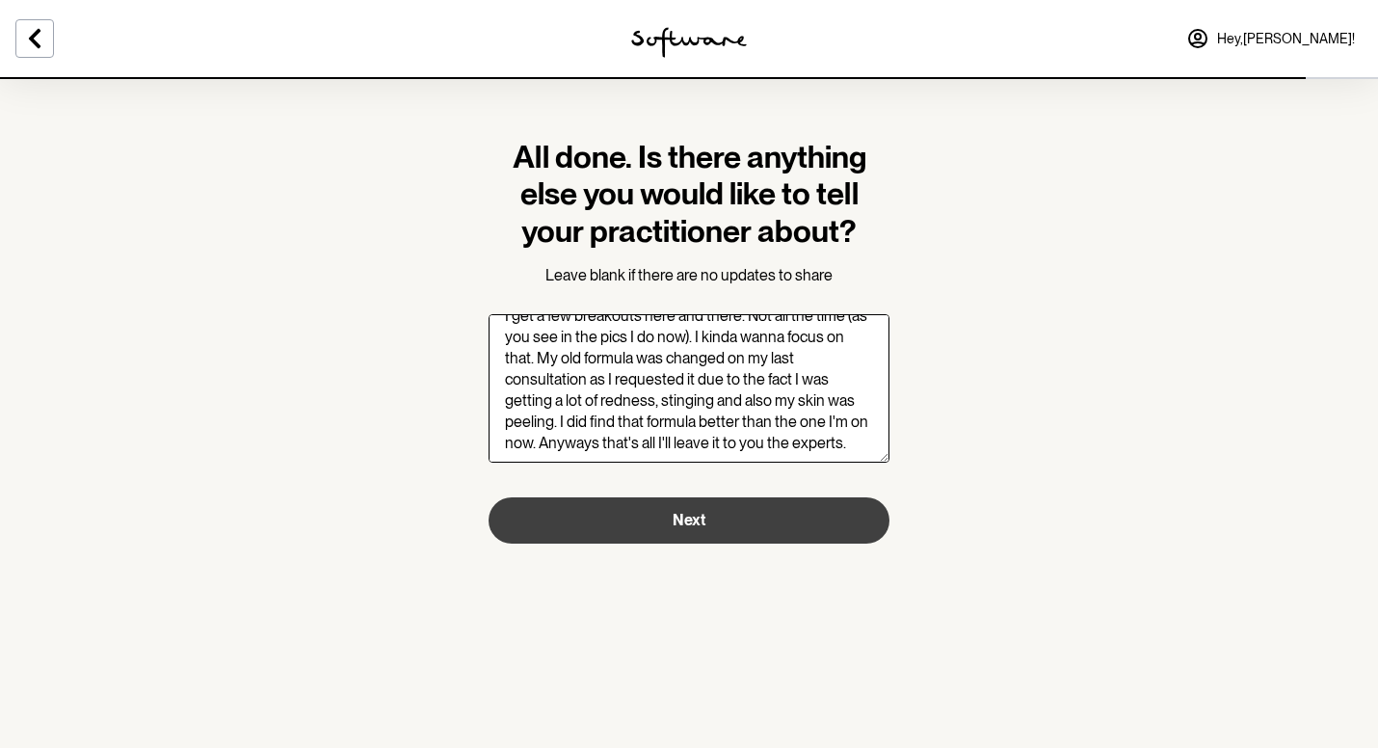
type textarea "I get a few breakouts here and there. Not all the time (as you see in the pics …"
click at [722, 527] on button "Next" at bounding box center [688, 520] width 401 height 46
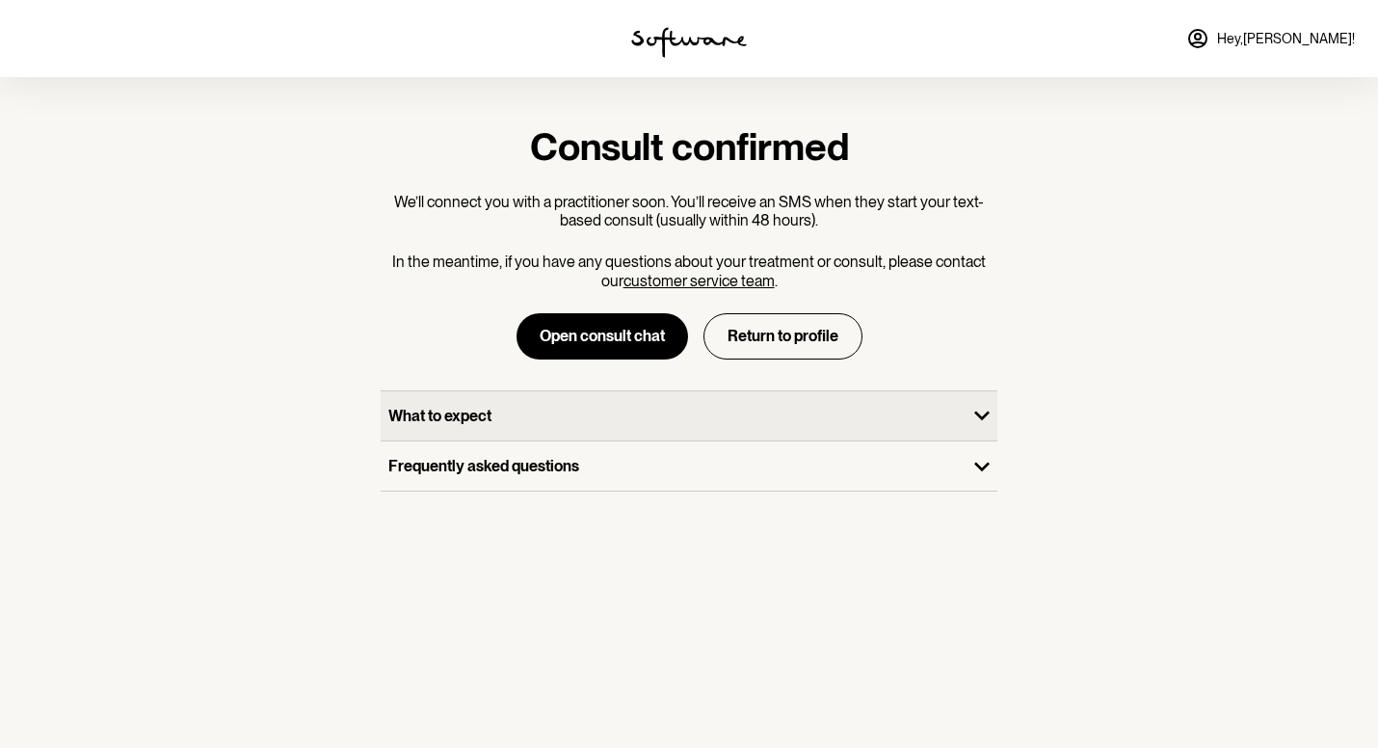
click at [869, 423] on p "What to expect" at bounding box center [673, 416] width 570 height 18
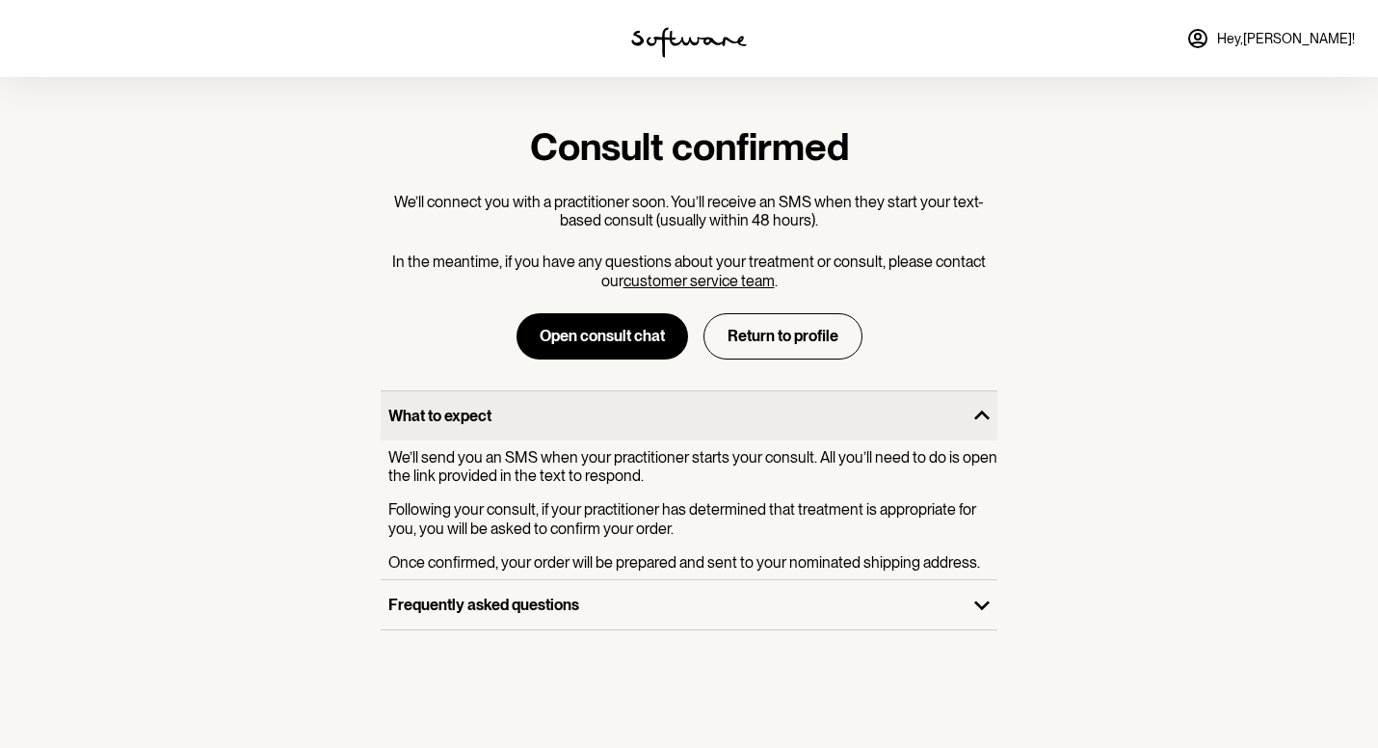
click at [869, 423] on p "What to expect" at bounding box center [673, 416] width 570 height 18
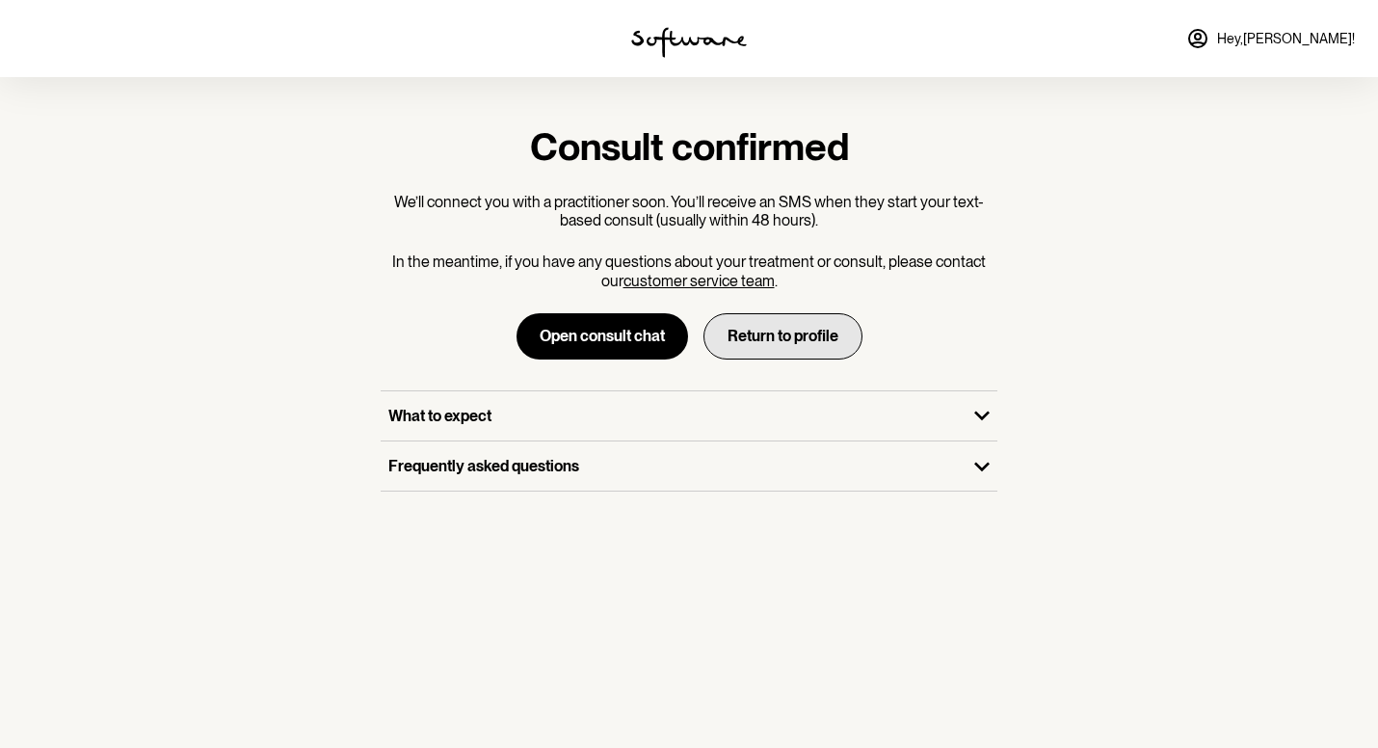
click at [782, 341] on button "Return to profile" at bounding box center [782, 336] width 159 height 46
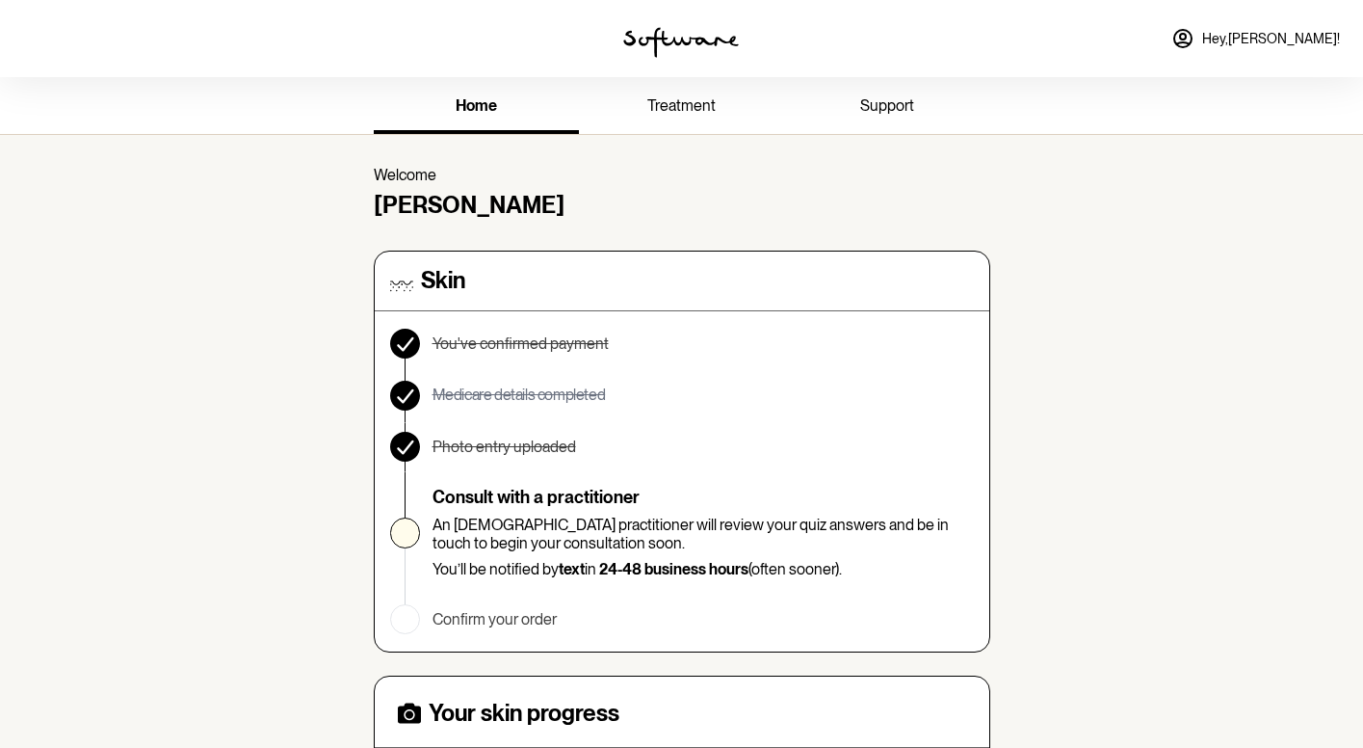
click at [1315, 39] on span "Hey, [PERSON_NAME] !" at bounding box center [1271, 39] width 138 height 16
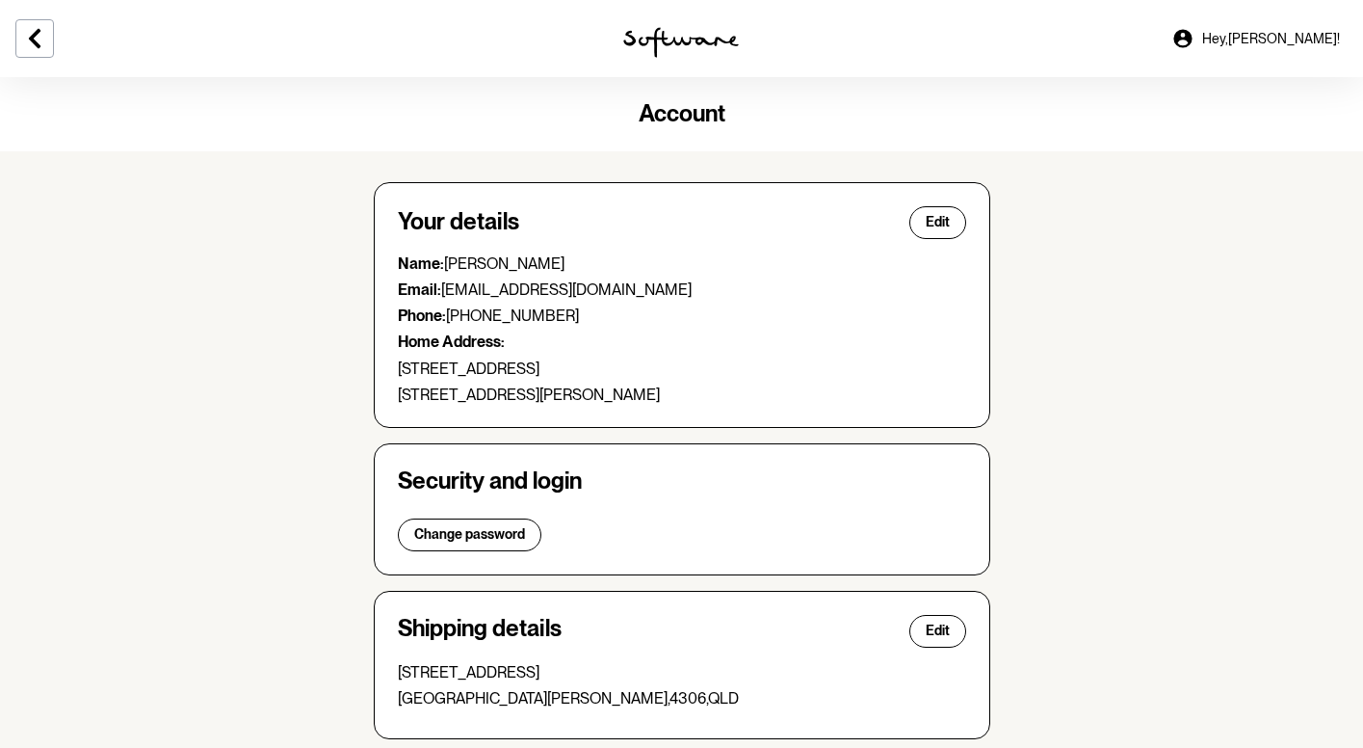
scroll to position [449, 0]
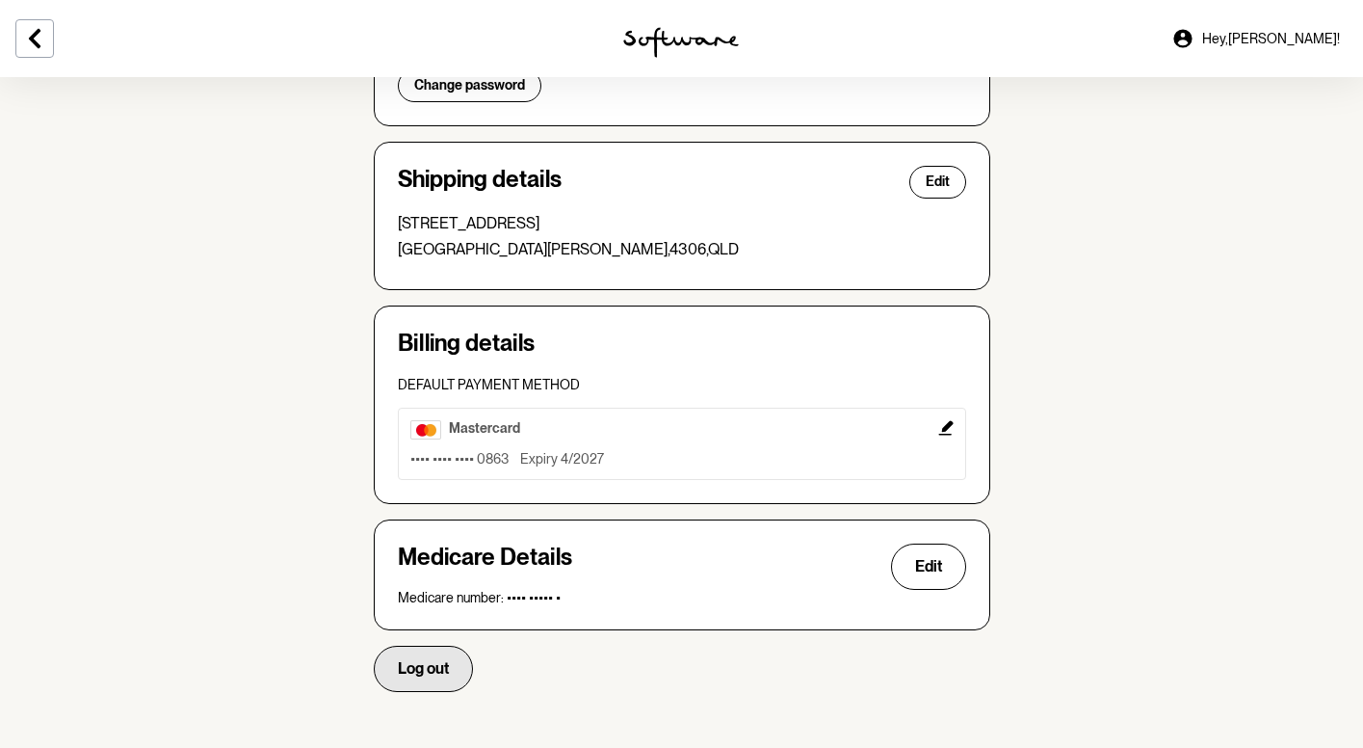
click at [409, 659] on span "Log out" at bounding box center [423, 668] width 51 height 18
